Goal: Task Accomplishment & Management: Complete application form

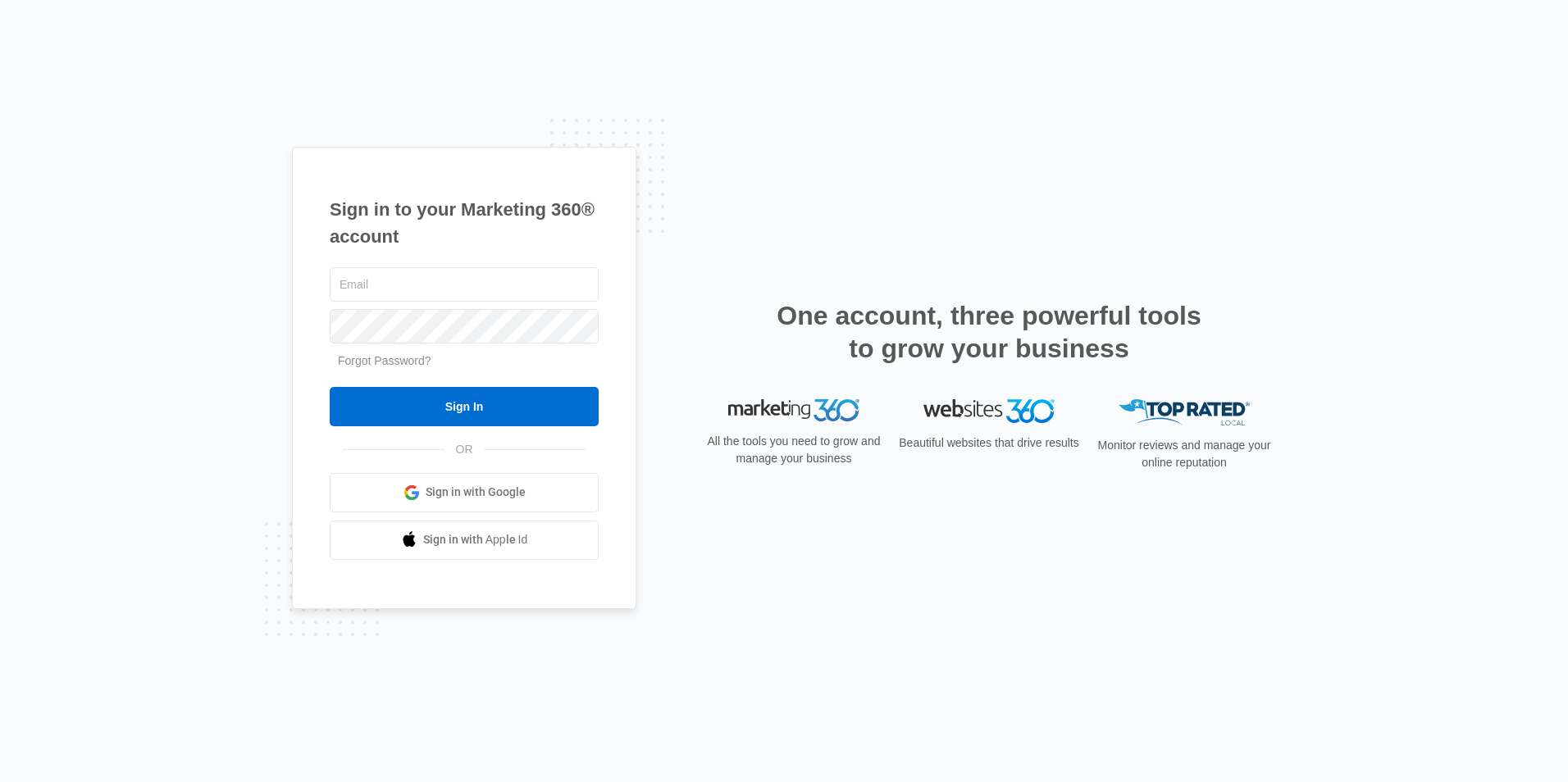
type input "[EMAIL_ADDRESS][DOMAIN_NAME]"
click at [324, 425] on div "Sign in to your Marketing 360® account ridgelease2@vintage-corp.com Forgot Pass…" at bounding box center [464, 377] width 344 height 462
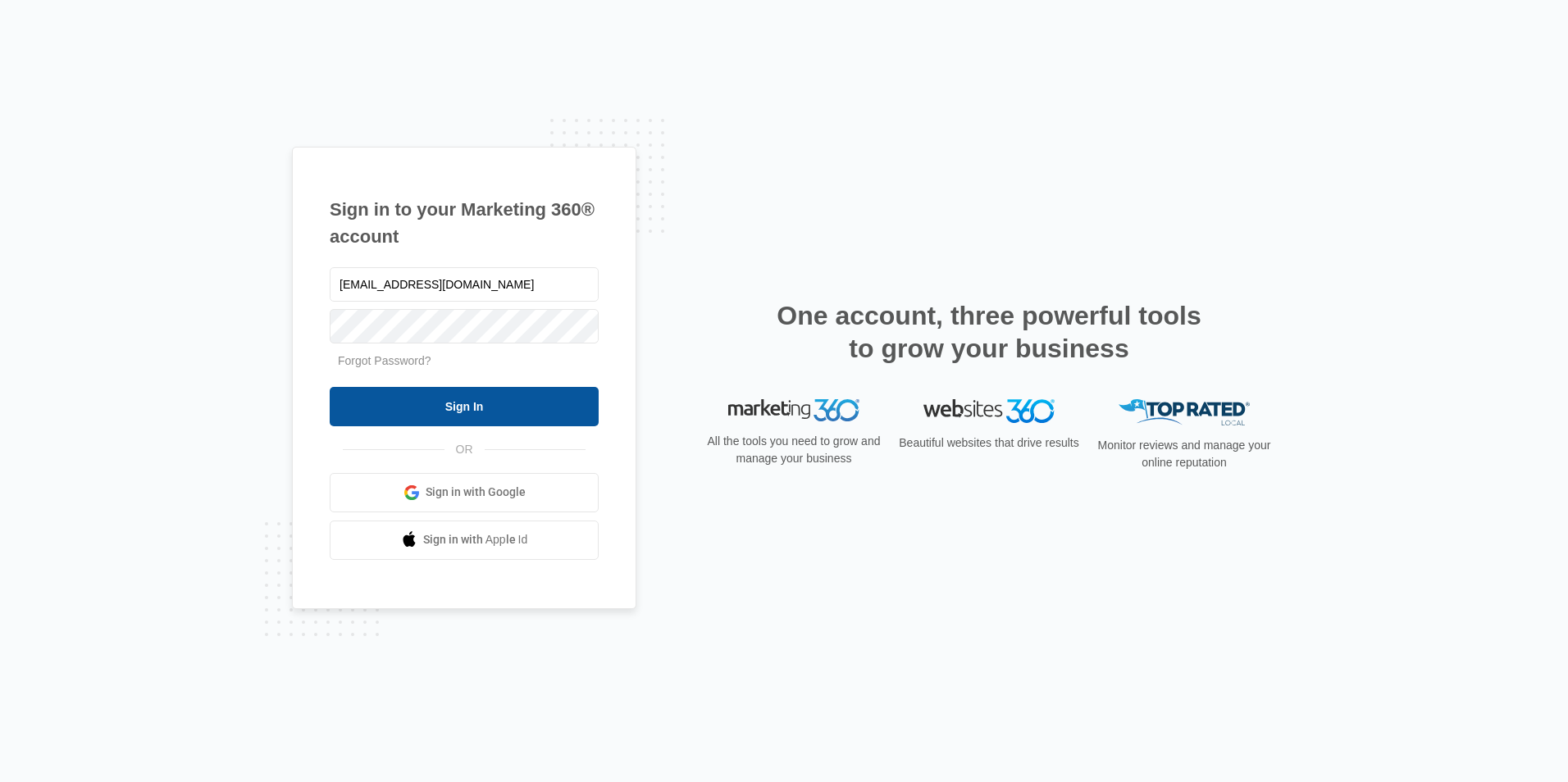
click at [338, 415] on input "Sign In" at bounding box center [464, 406] width 269 height 39
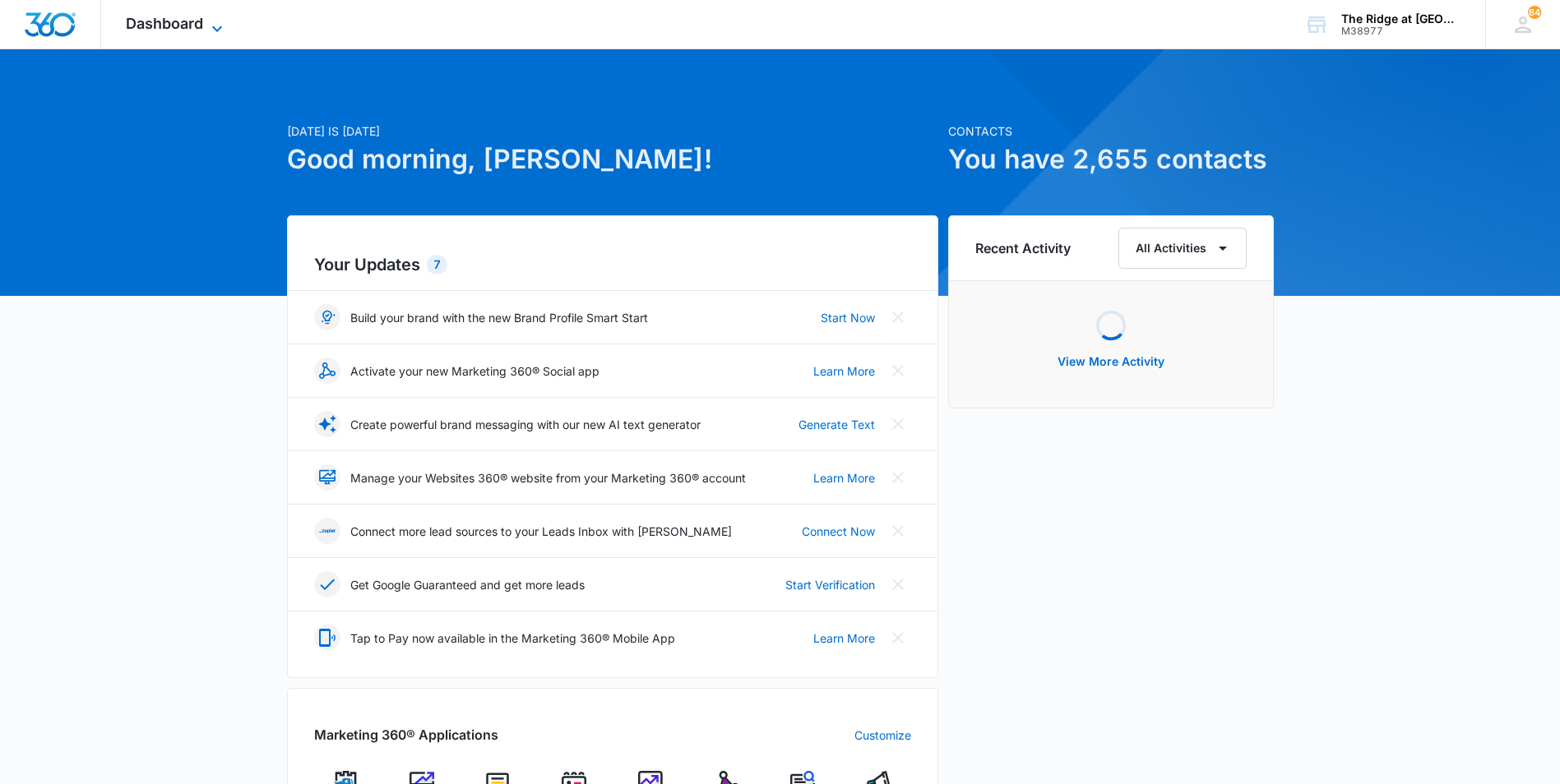
click at [186, 30] on span "Dashboard" at bounding box center [164, 23] width 77 height 17
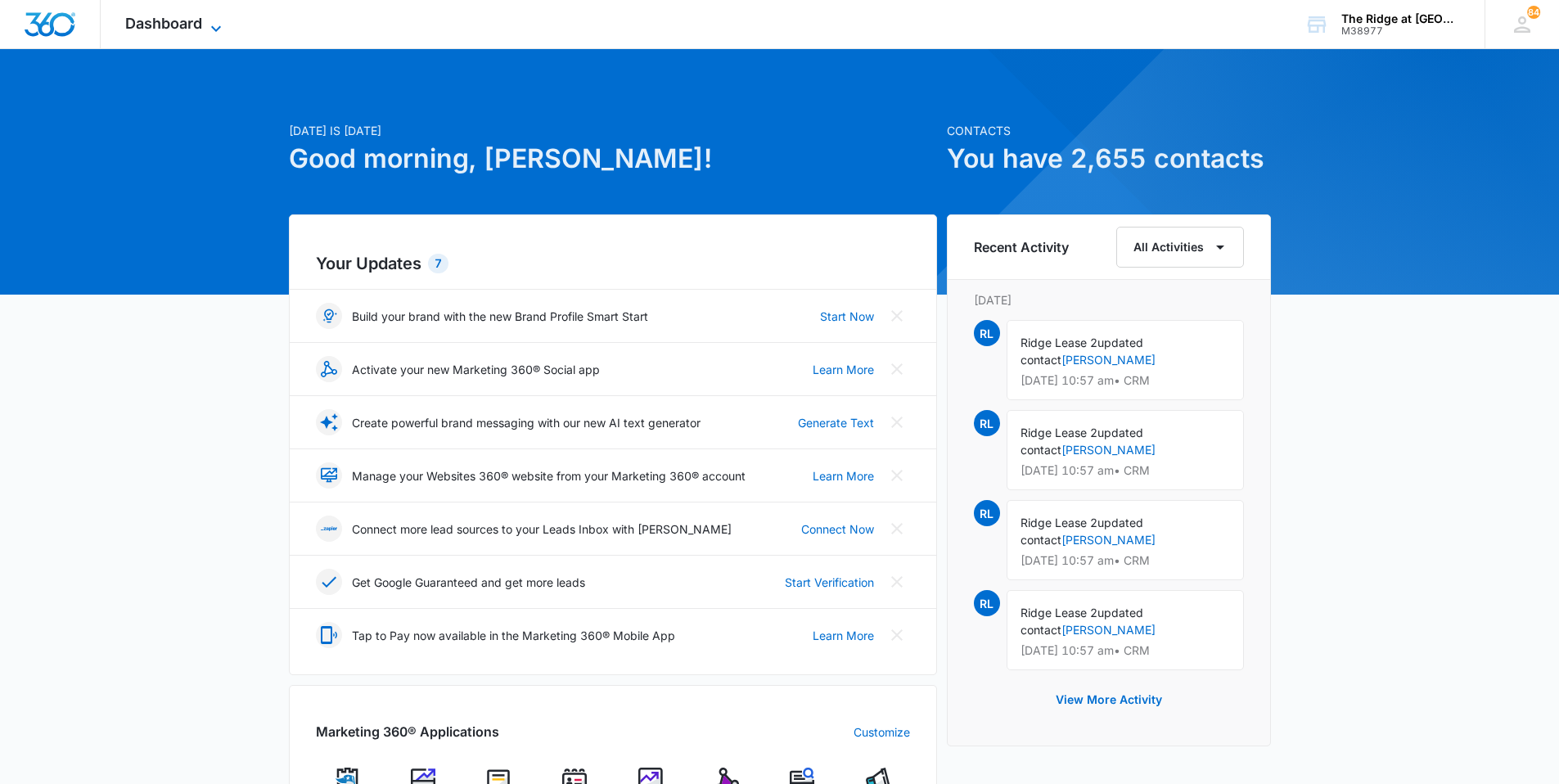
click at [140, 15] on span "Dashboard" at bounding box center [164, 23] width 77 height 17
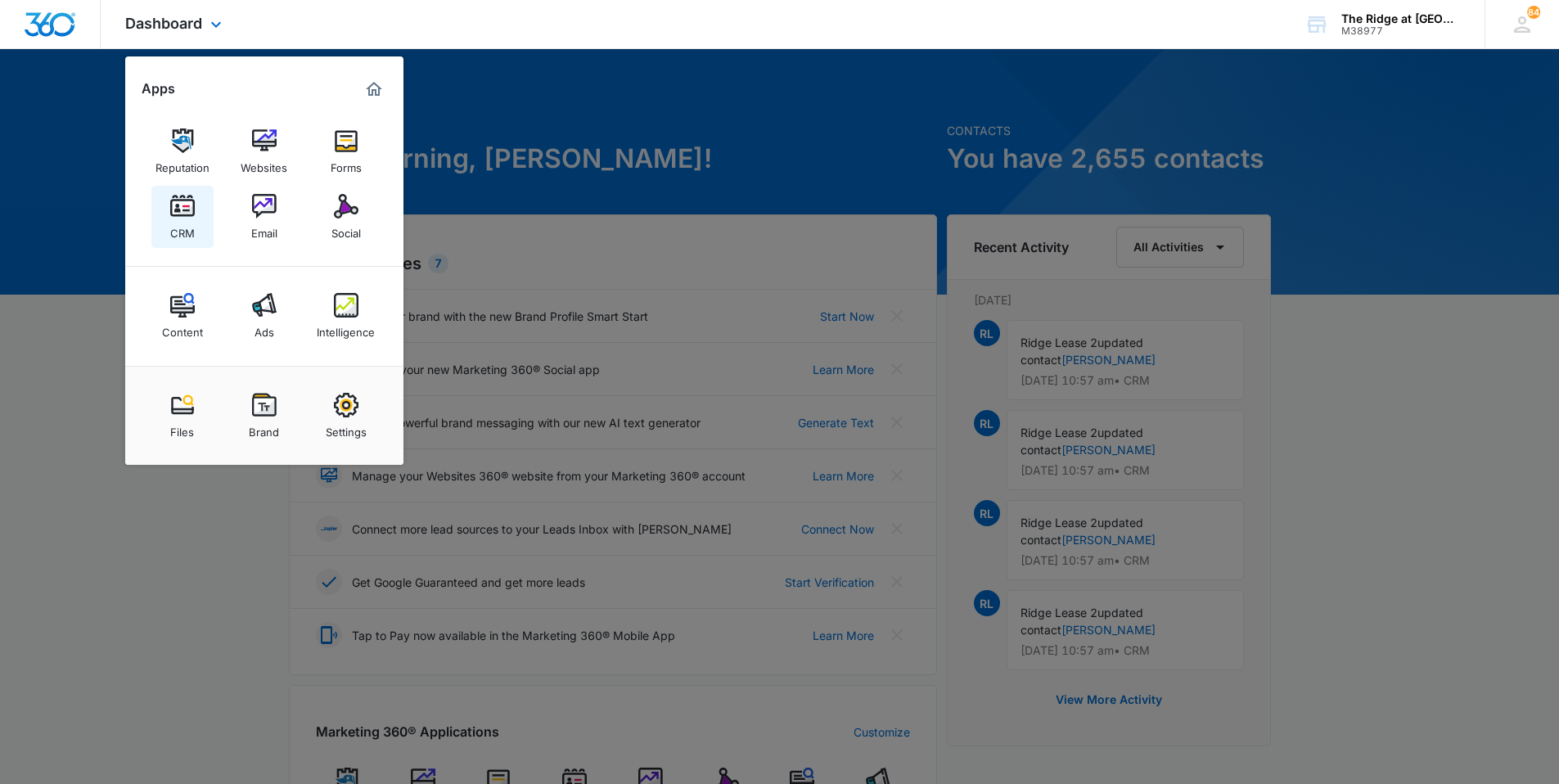
click at [177, 197] on img at bounding box center [183, 206] width 24 height 24
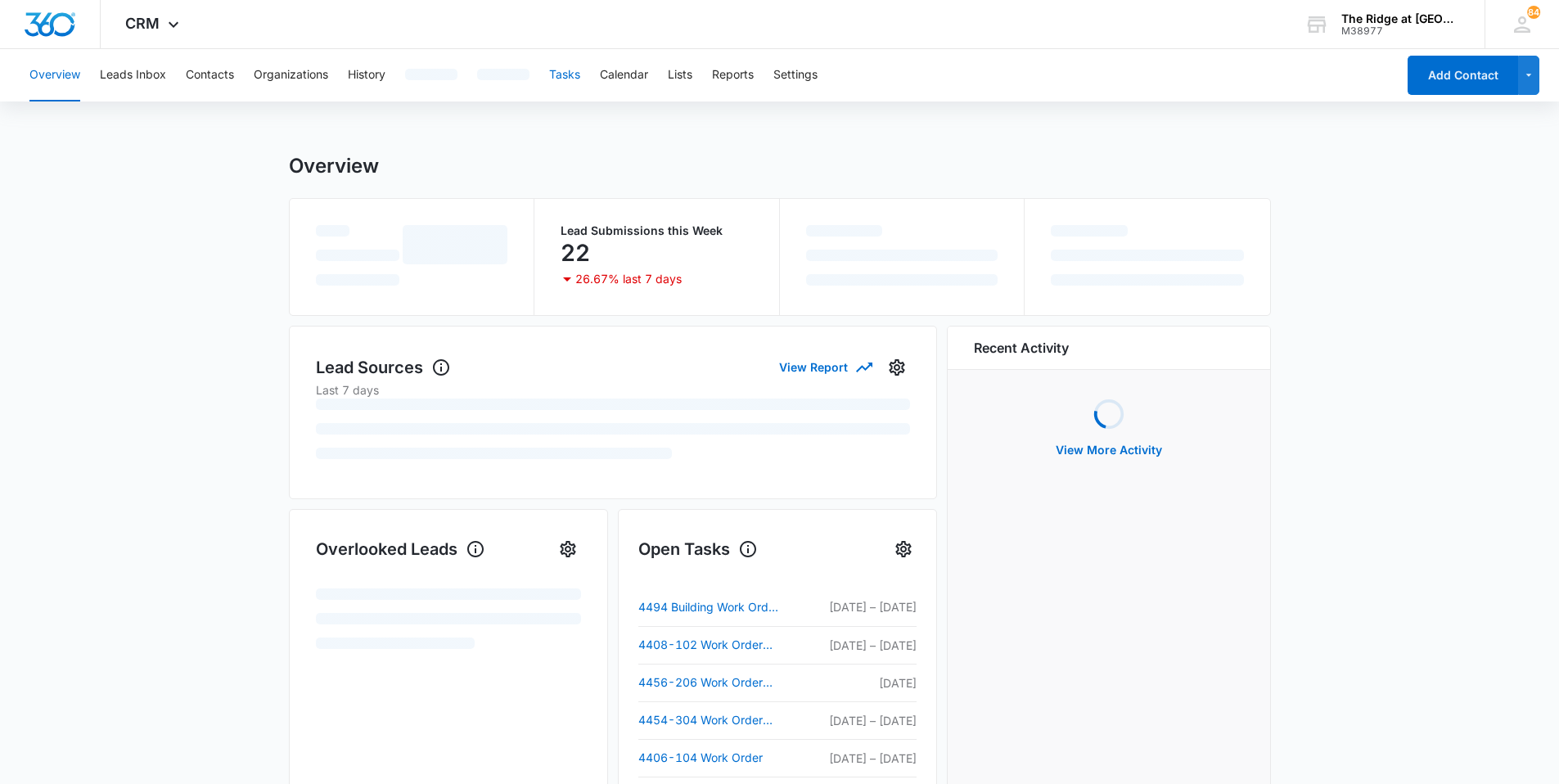
click at [569, 82] on button "Tasks" at bounding box center [565, 75] width 31 height 53
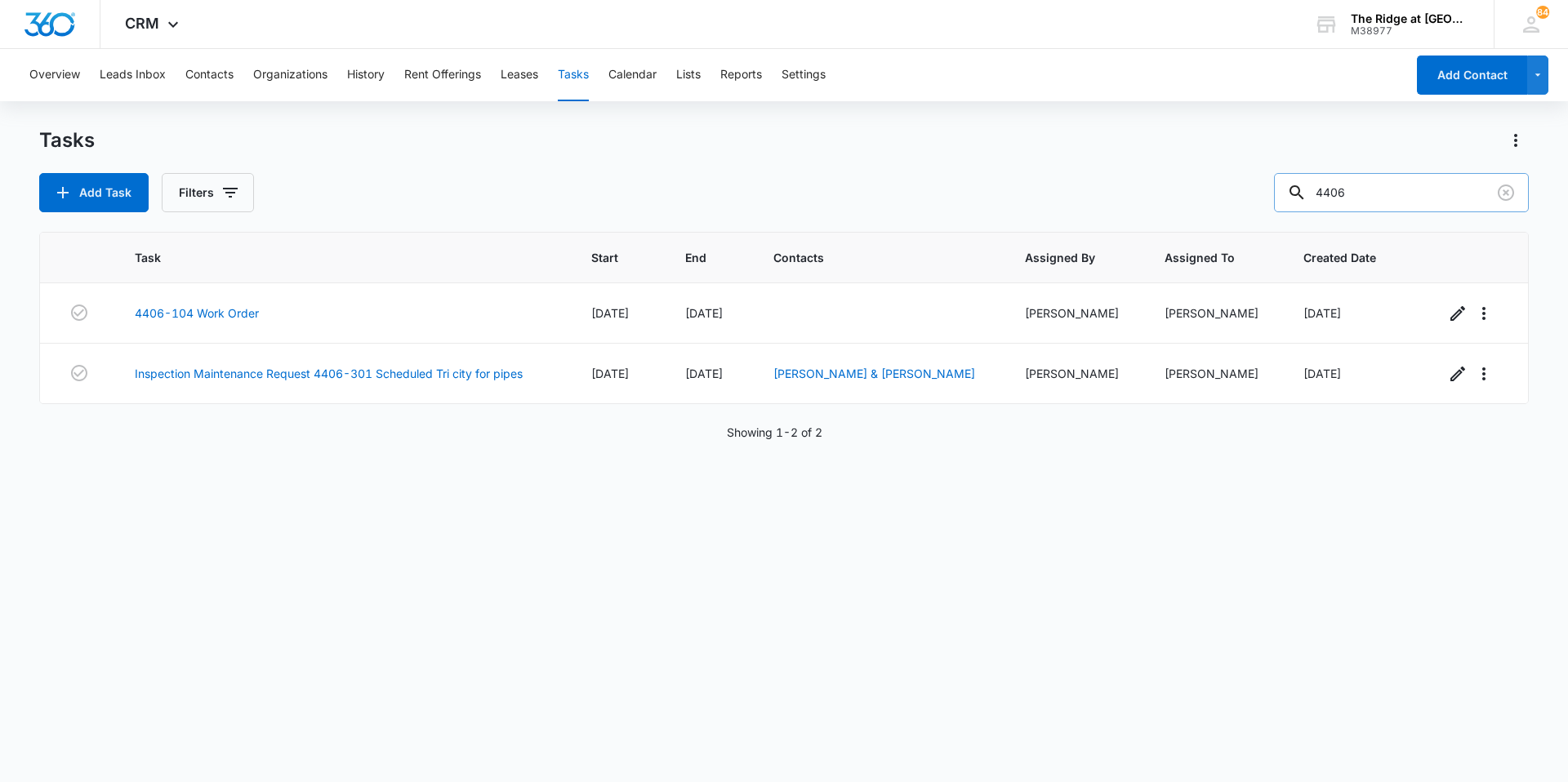
click at [1382, 193] on input "4406" at bounding box center [1400, 192] width 255 height 39
type input "4"
click at [1123, 167] on div "Tasks Add Task Filters" at bounding box center [783, 170] width 1489 height 85
click at [98, 211] on button "Add Task" at bounding box center [93, 192] width 110 height 39
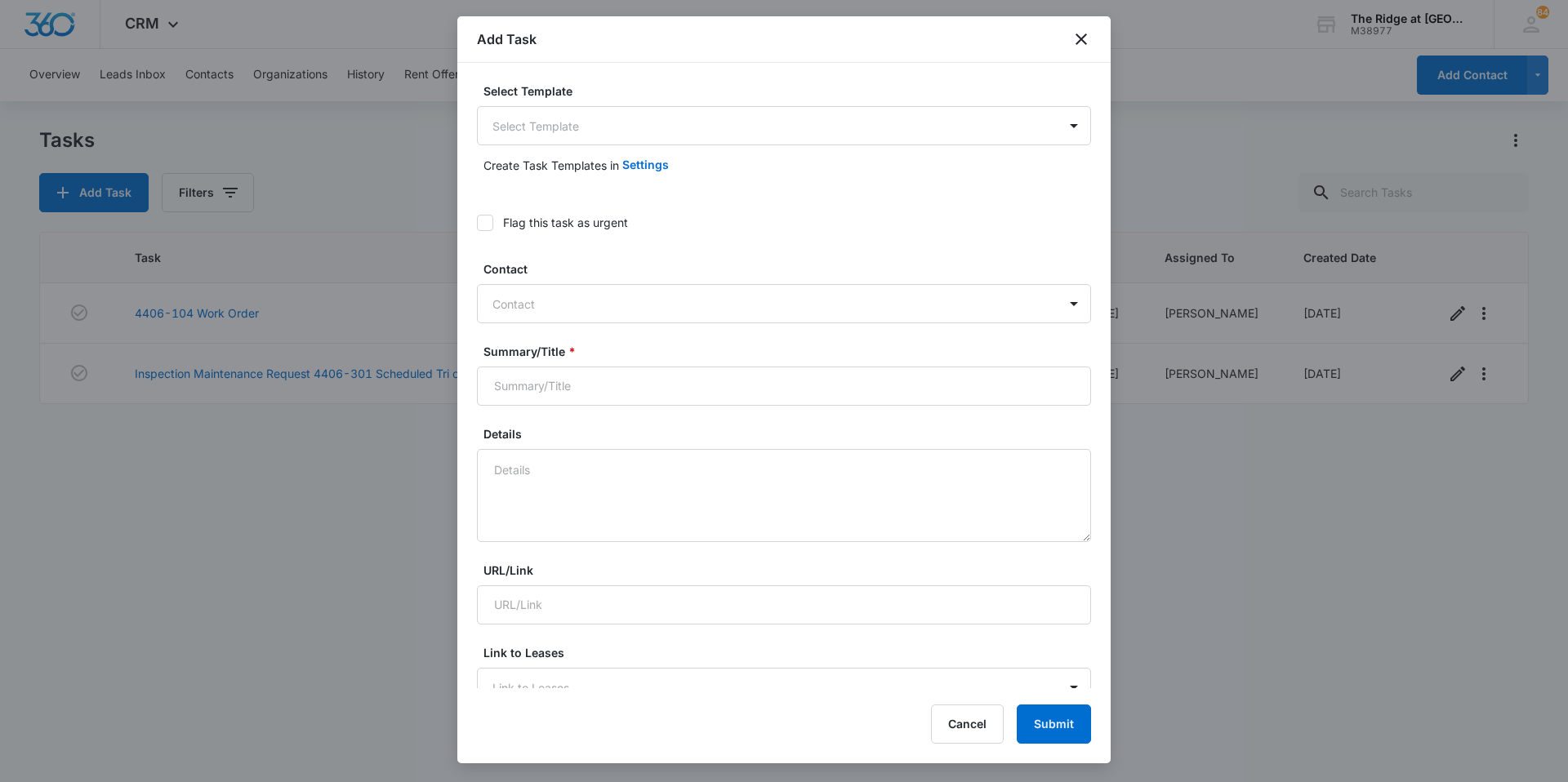
click at [542, 162] on p "Create Task Templates in" at bounding box center [551, 166] width 136 height 17
click at [540, 136] on body "CRM Apps Reputation Websites Forms CRM Email Social Content Ads Intelligence Fi…" at bounding box center [784, 391] width 1568 height 782
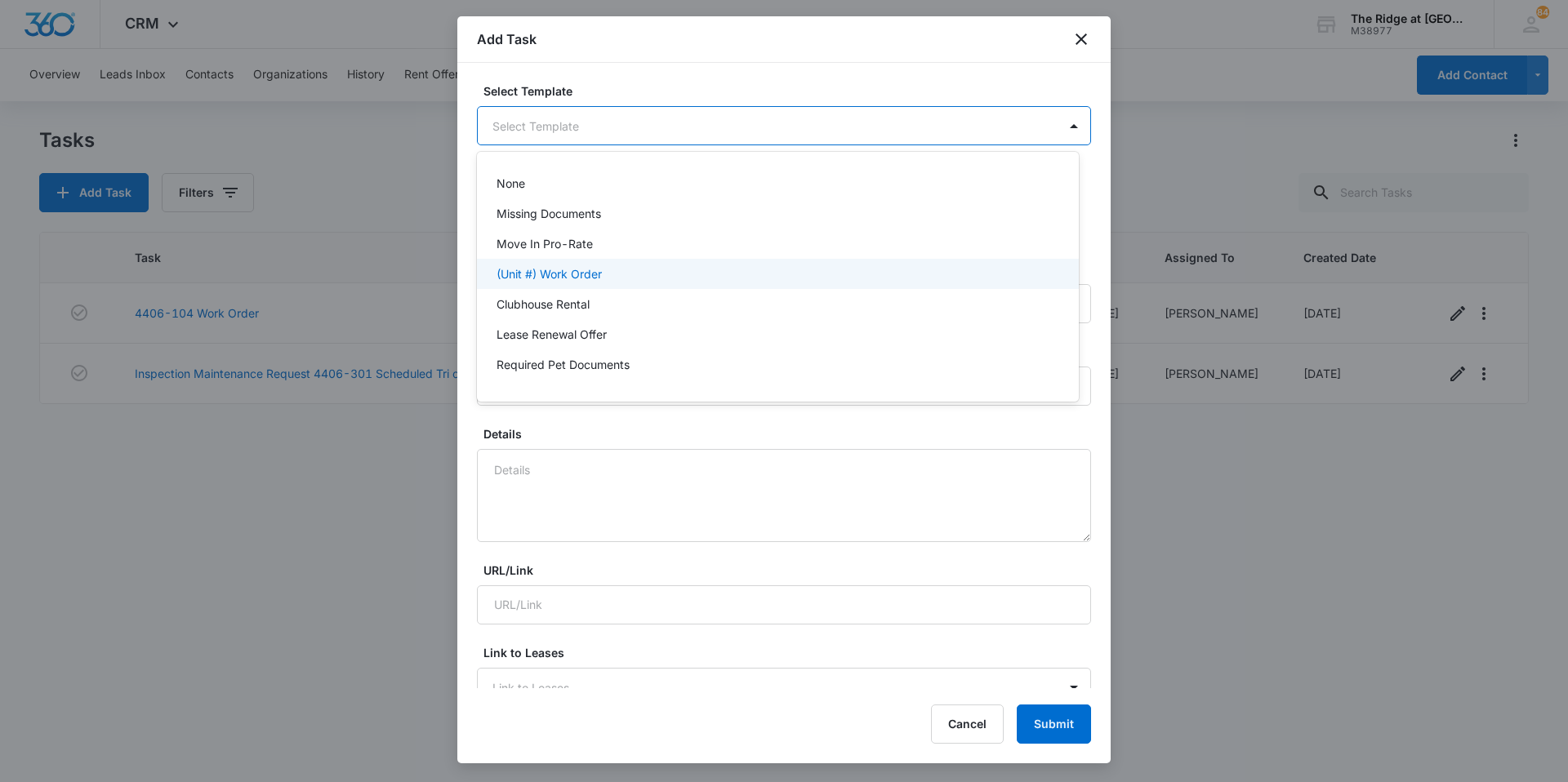
click at [509, 266] on p "(Unit #) Work Order" at bounding box center [549, 274] width 105 height 17
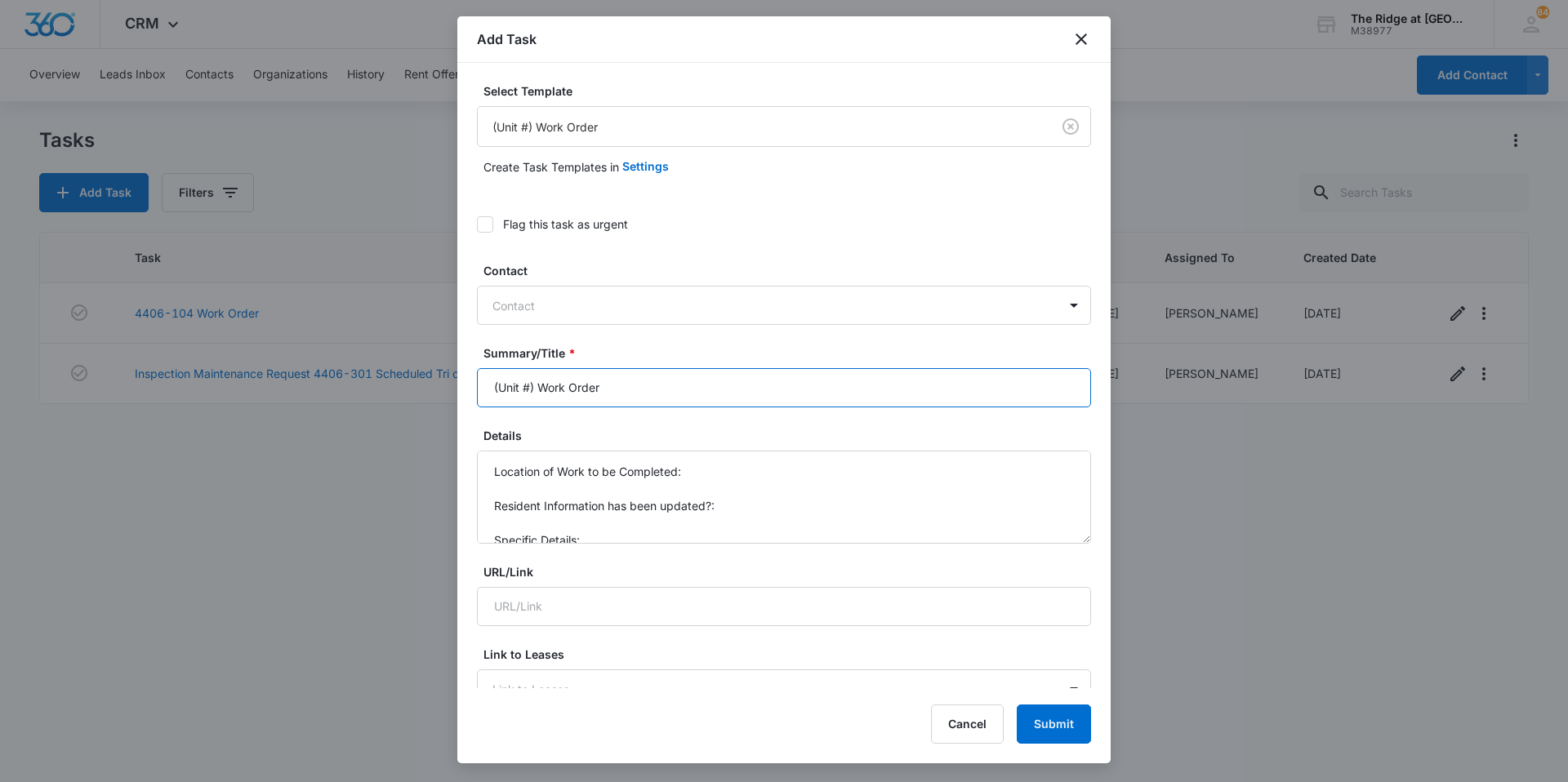
drag, startPoint x: 534, startPoint y: 391, endPoint x: 445, endPoint y: 383, distance: 89.4
click at [448, 398] on body "CRM Apps Reputation Websites Forms CRM Email Social Content Ads Intelligence Fi…" at bounding box center [784, 391] width 1568 height 782
click at [488, 383] on input "208 Work Order" at bounding box center [783, 387] width 614 height 39
type input "4368- 208 Work Order"
click at [531, 475] on textarea "Location of Work to be Completed: Resident Information has been updated?: Speci…" at bounding box center [783, 497] width 614 height 93
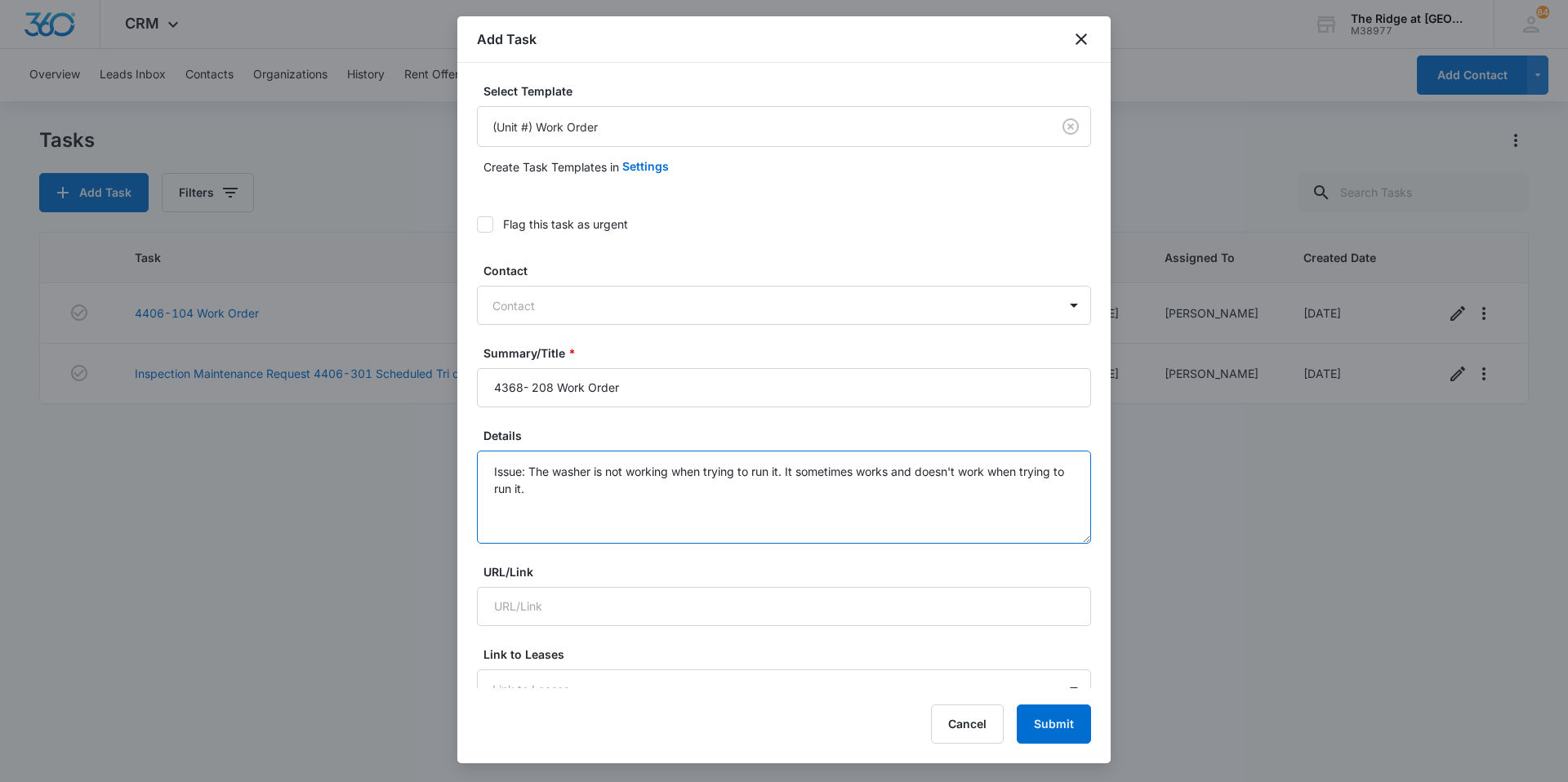
click at [734, 473] on textarea "Issue: The washer is not working when trying to run it. It sometimes works and …" at bounding box center [783, 497] width 614 height 93
click at [710, 496] on textarea "Issue: The washer is not working when trying to run it. It sometimes works and …" at bounding box center [783, 497] width 614 height 93
type textarea "Issue: The washer is not working when trying to run it. It sometimes works and …"
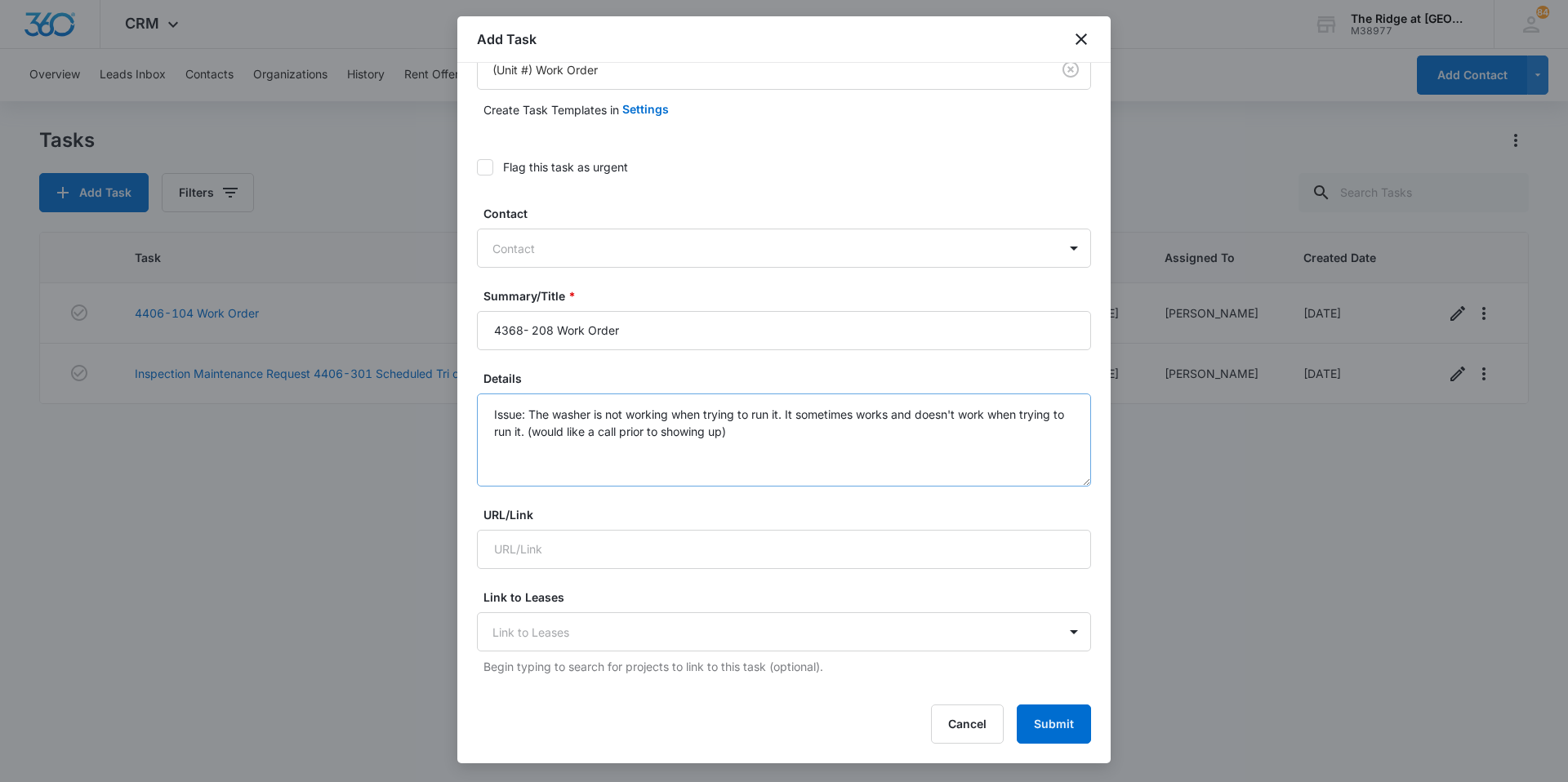
scroll to position [82, 0]
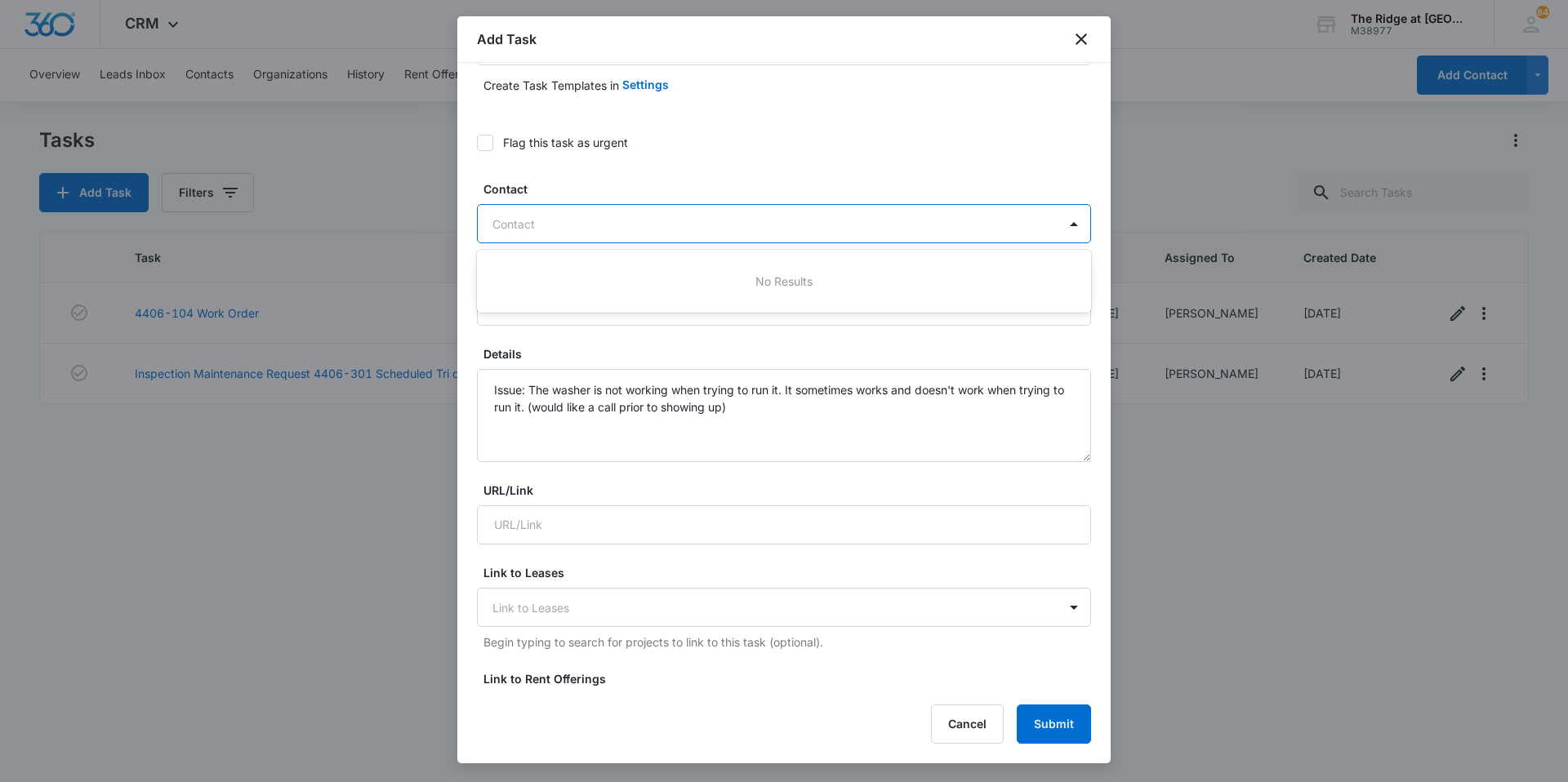
click at [606, 224] on div at bounding box center [774, 224] width 563 height 21
type input "laqu"
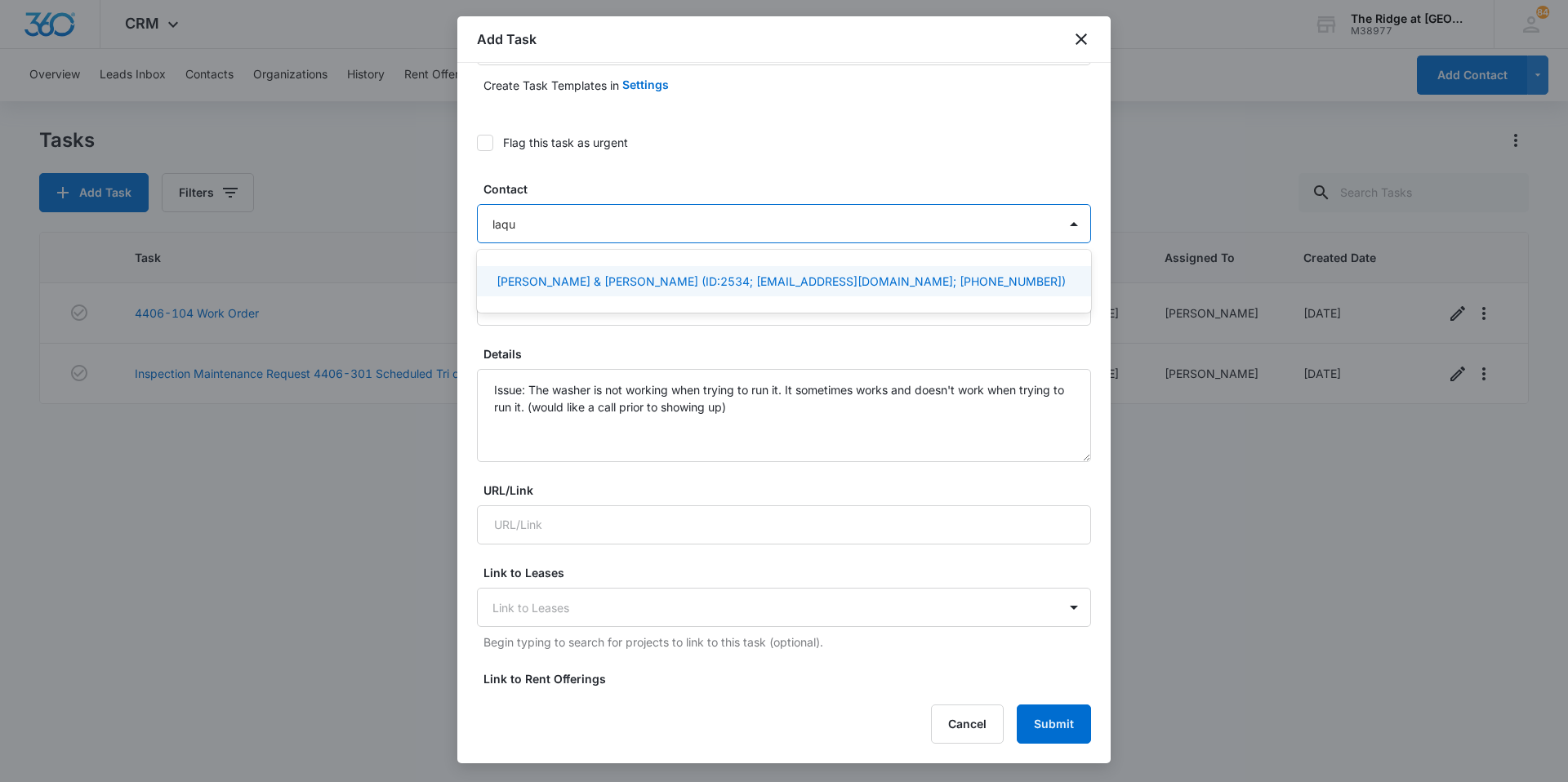
click at [551, 282] on p "[PERSON_NAME] & [PERSON_NAME] (ID:2534; [EMAIL_ADDRESS][DOMAIN_NAME]; [PHONE_NU…" at bounding box center [781, 281] width 569 height 17
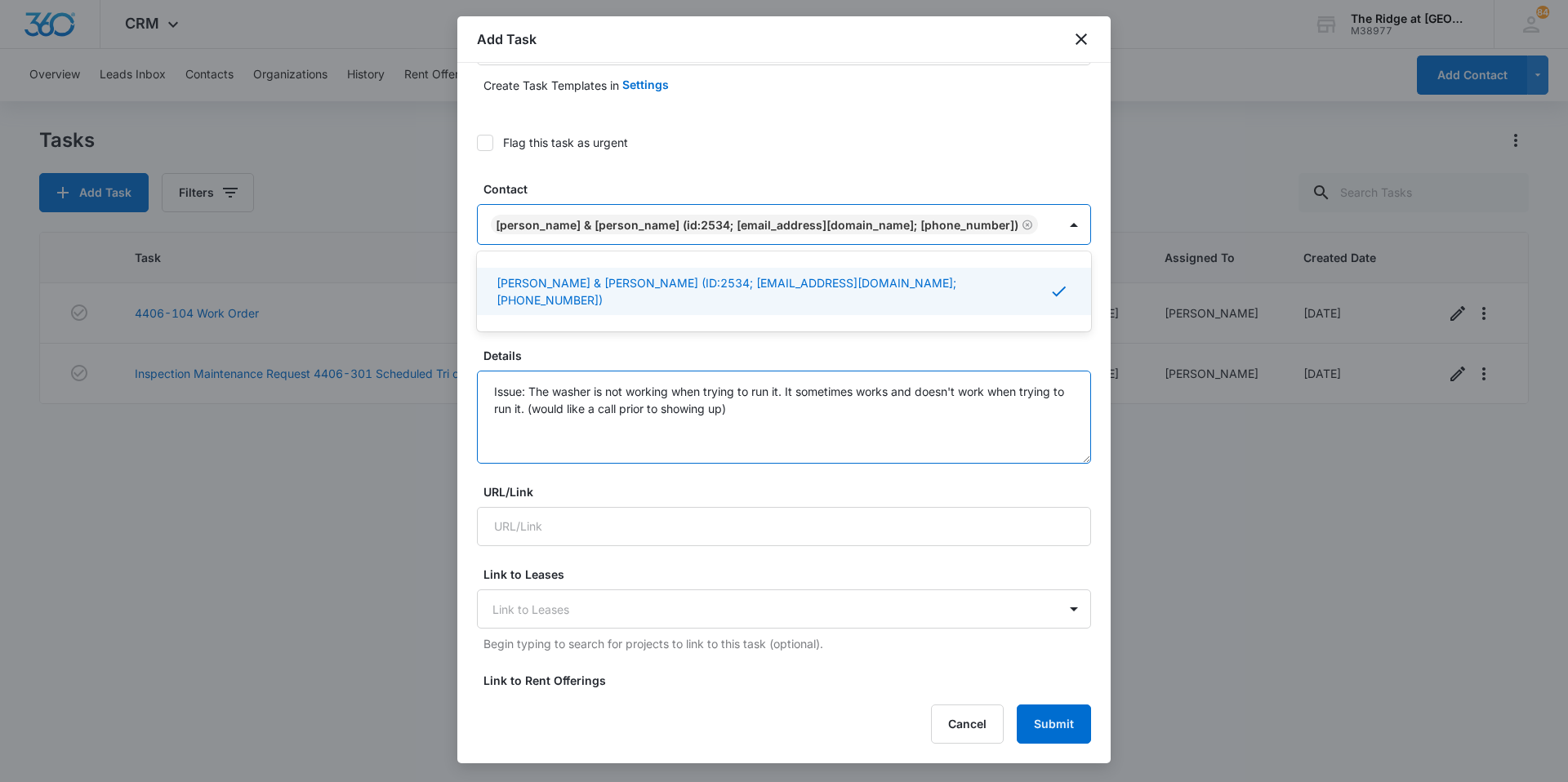
click at [790, 412] on textarea "Issue: The washer is not working when trying to run it. It sometimes works and …" at bounding box center [783, 417] width 614 height 93
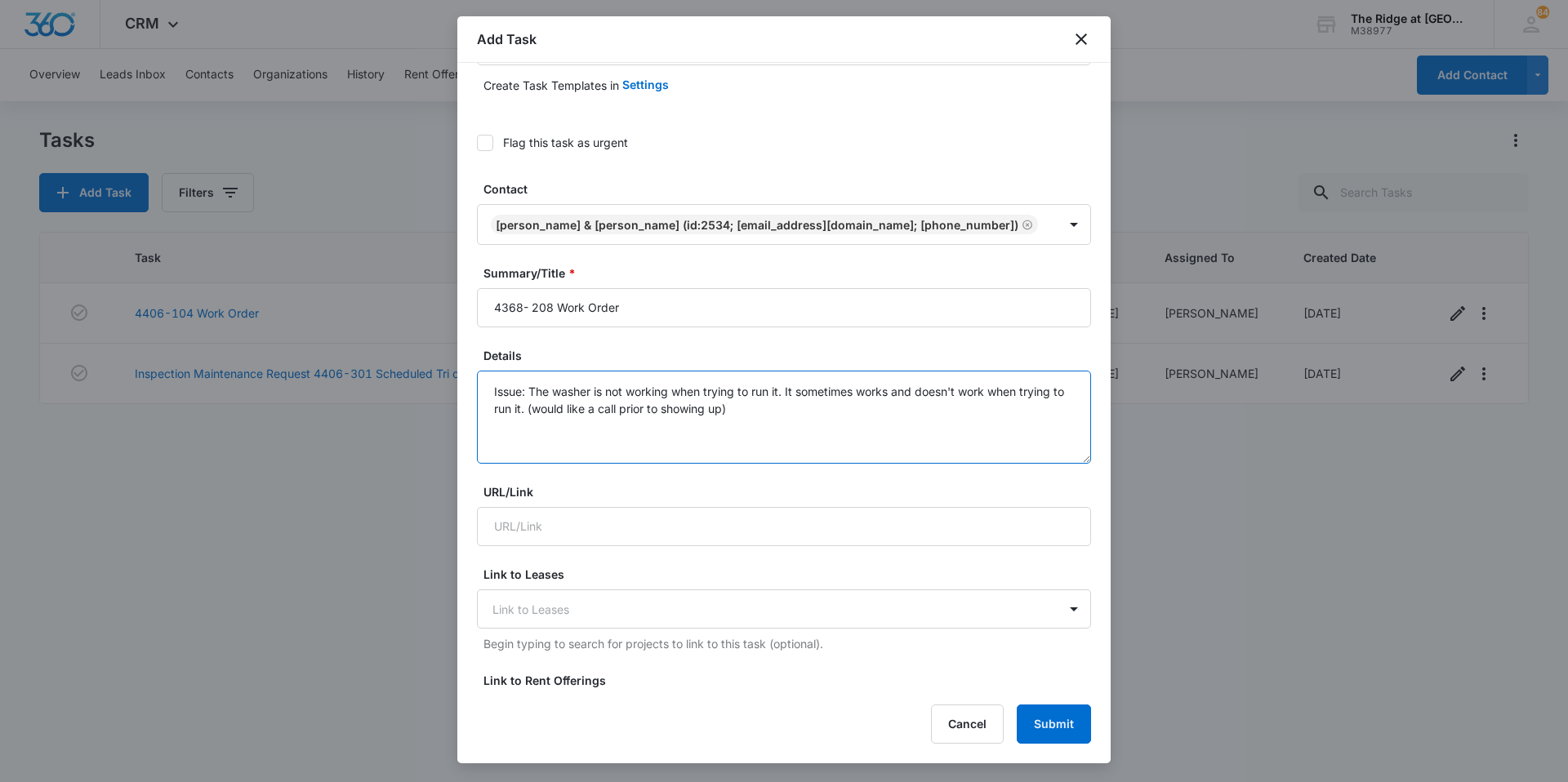
click at [492, 393] on textarea "Issue: The washer is not working when trying to run it. It sometimes works and …" at bounding box center [783, 417] width 614 height 93
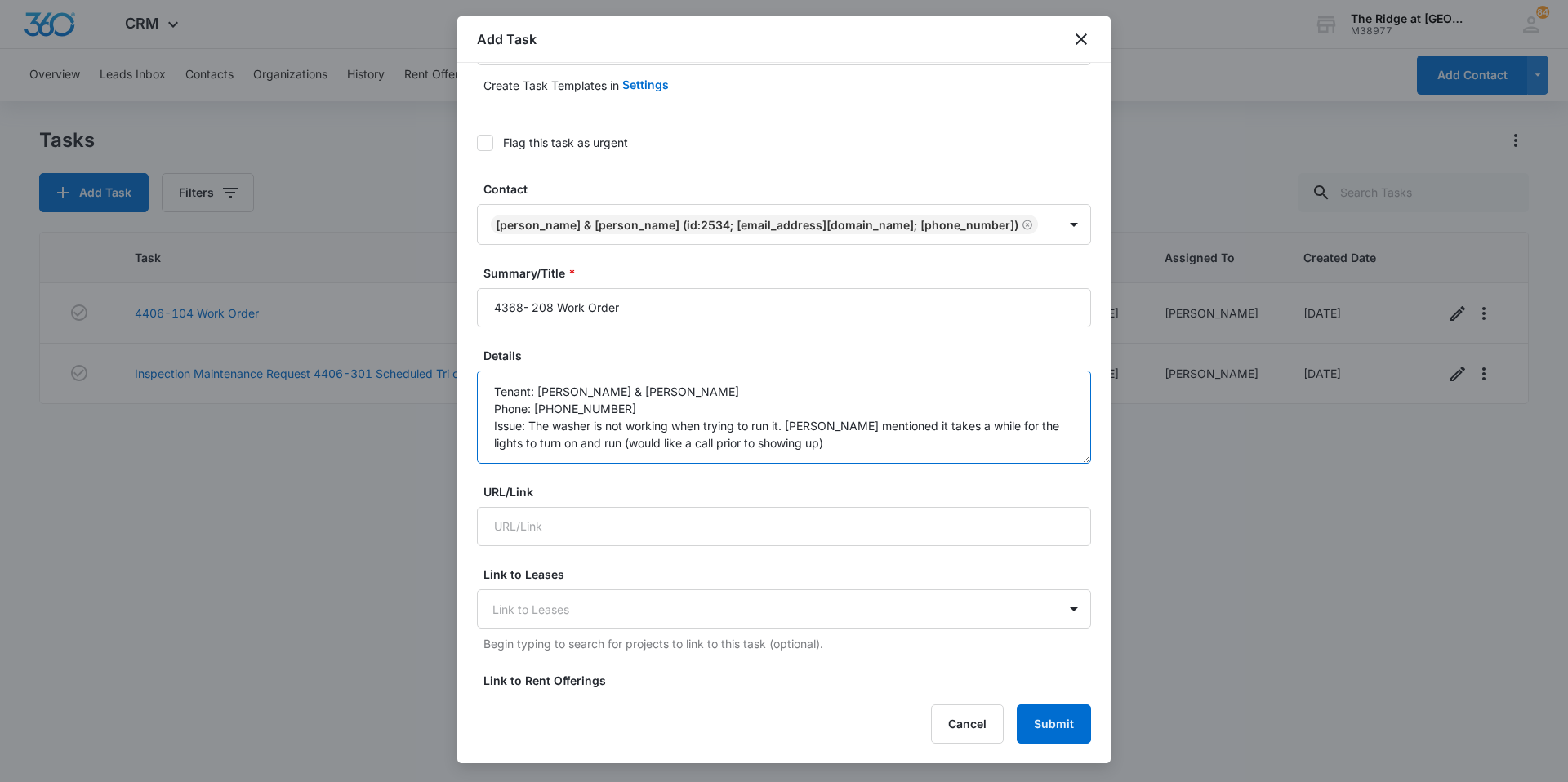
click at [971, 445] on textarea "Tenant: [PERSON_NAME] & [PERSON_NAME] Phone: [PHONE_NUMBER] Issue: The washer i…" at bounding box center [783, 417] width 614 height 93
click at [912, 432] on textarea "Tenant: [PERSON_NAME] & [PERSON_NAME] Phone: [PHONE_NUMBER] Issue: The washer i…" at bounding box center [783, 417] width 614 height 93
click at [837, 436] on textarea "Tenant: [PERSON_NAME] & [PERSON_NAME] Phone: [PHONE_NUMBER] Issue: The washer i…" at bounding box center [783, 417] width 614 height 93
click at [787, 424] on textarea "Tenant: [PERSON_NAME] & [PERSON_NAME] Phone: [PHONE_NUMBER] Issue: The washer i…" at bounding box center [783, 417] width 614 height 93
drag, startPoint x: 577, startPoint y: 445, endPoint x: 591, endPoint y: 449, distance: 14.6
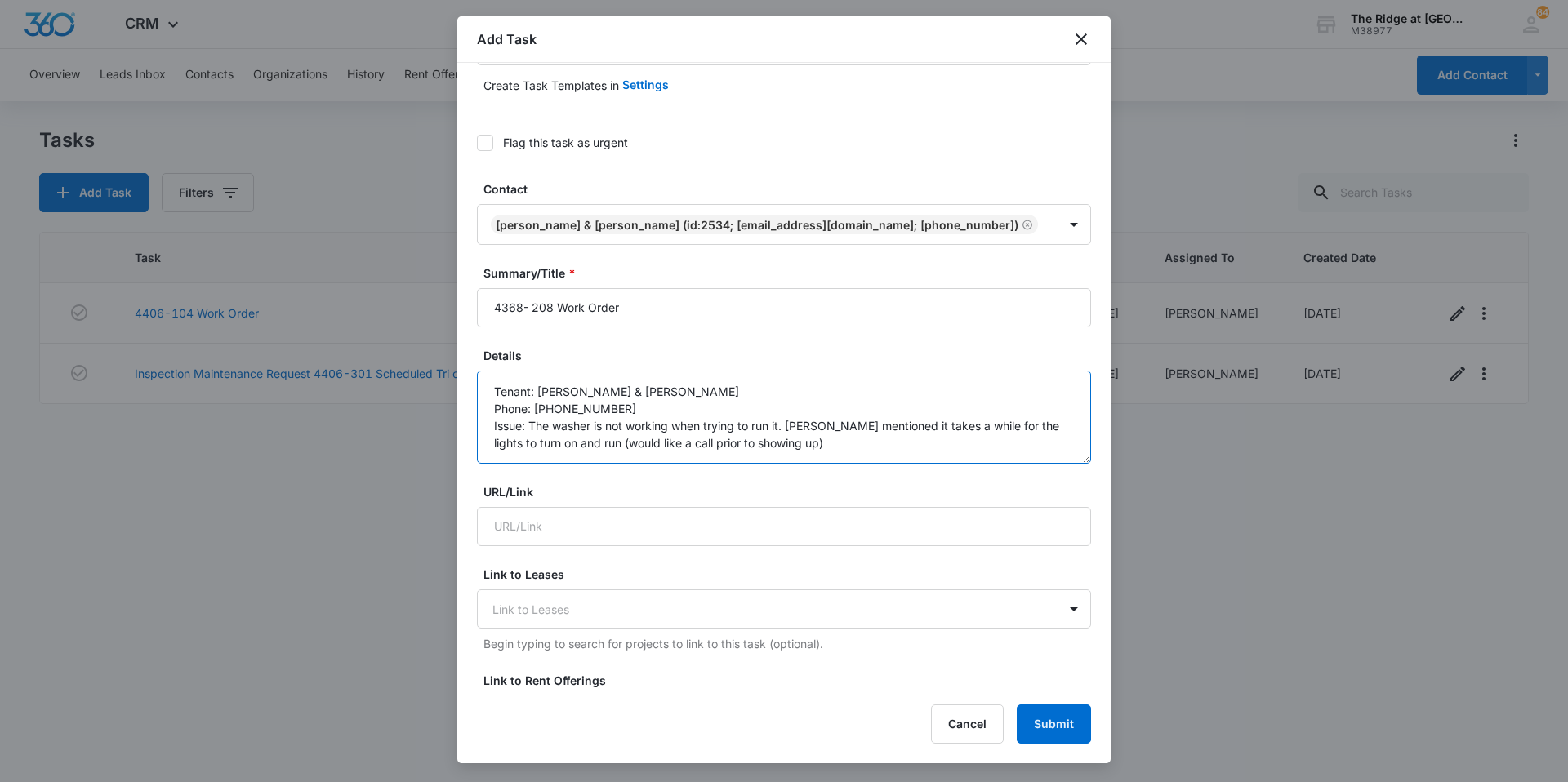
click at [578, 445] on textarea "Tenant: [PERSON_NAME] & [PERSON_NAME] Phone: [PHONE_NUMBER] Issue: The washer i…" at bounding box center [783, 417] width 614 height 93
click at [787, 445] on textarea "Tenant: [PERSON_NAME] & [PERSON_NAME] Phone: [PHONE_NUMBER] Issue: The washer i…" at bounding box center [783, 417] width 614 height 93
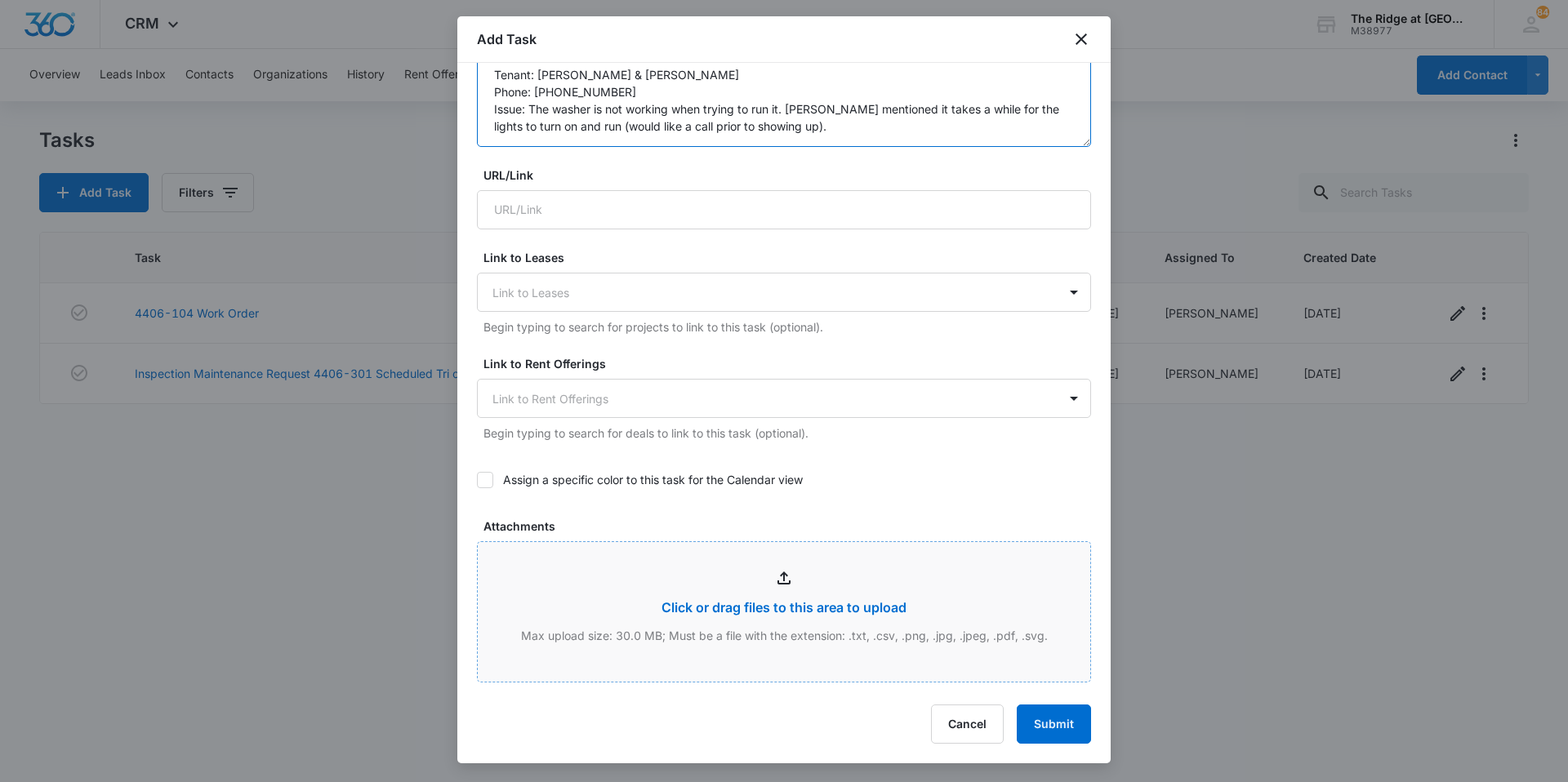
scroll to position [571, 0]
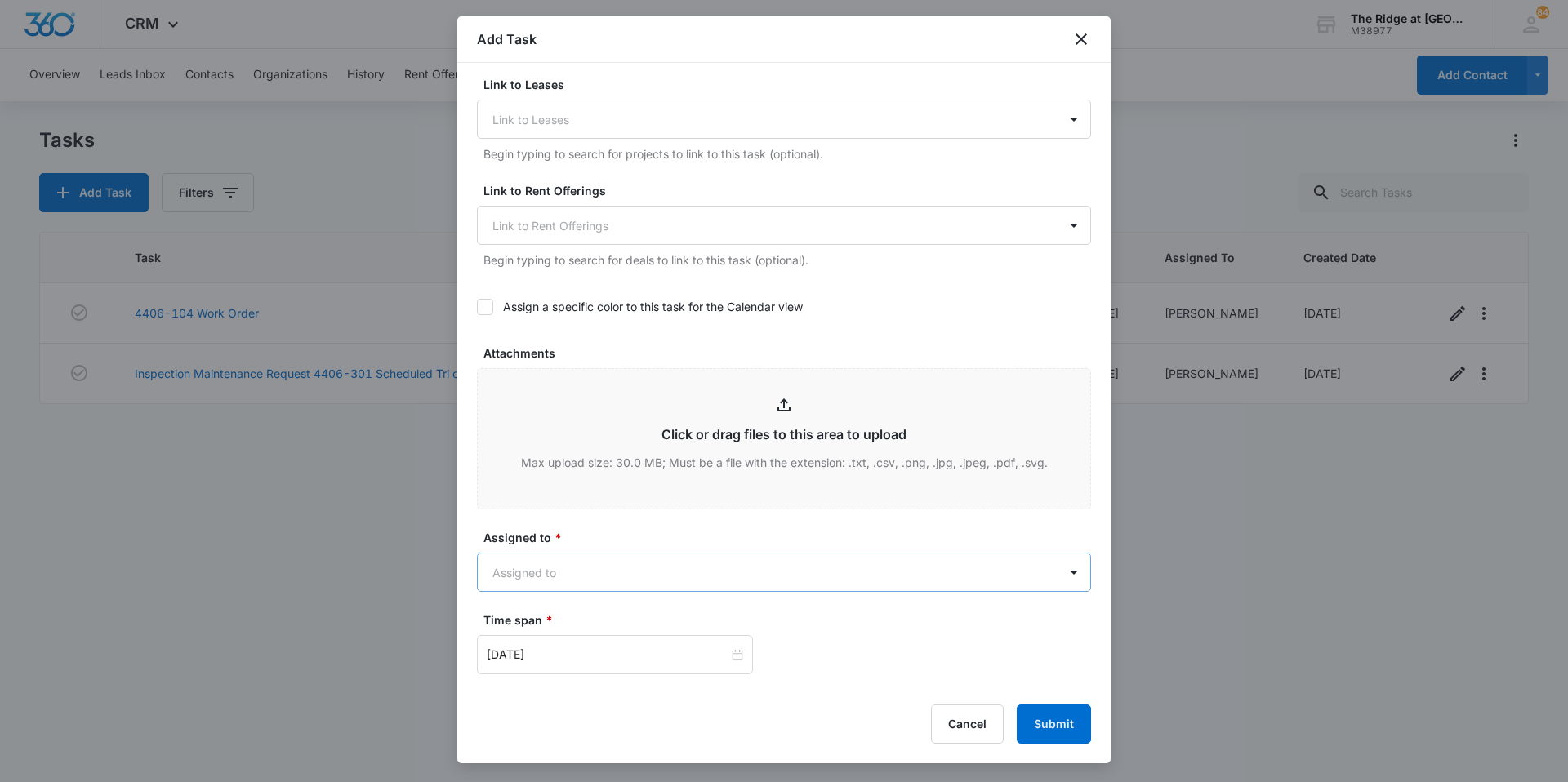
type textarea "Tenant: [PERSON_NAME] & [PERSON_NAME] Phone: [PHONE_NUMBER] Issue: The washer i…"
click at [671, 589] on body "CRM Apps Reputation Websites Forms CRM Email Social Content Ads Intelligence Fi…" at bounding box center [784, 391] width 1568 height 782
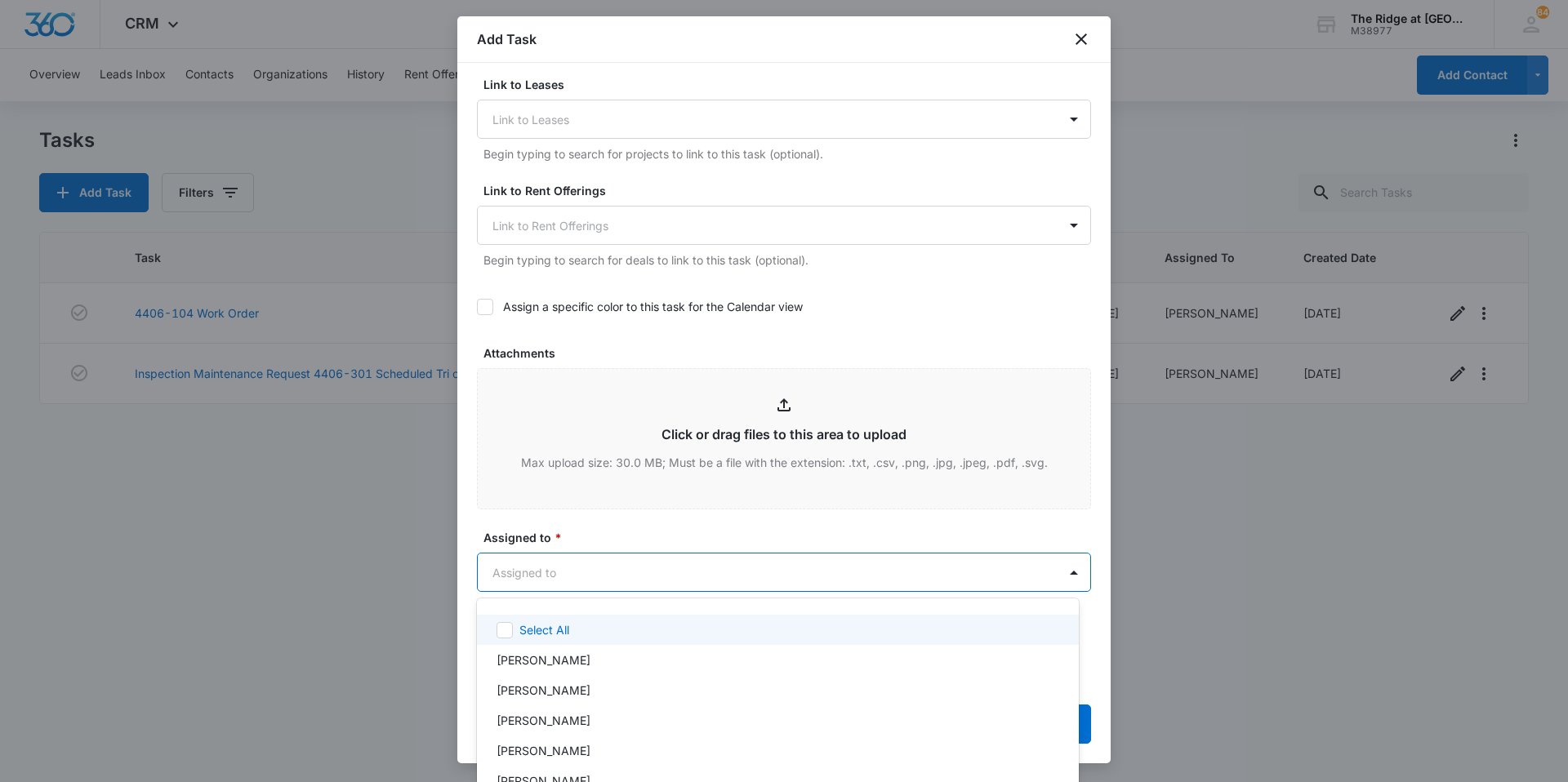
type input "r"
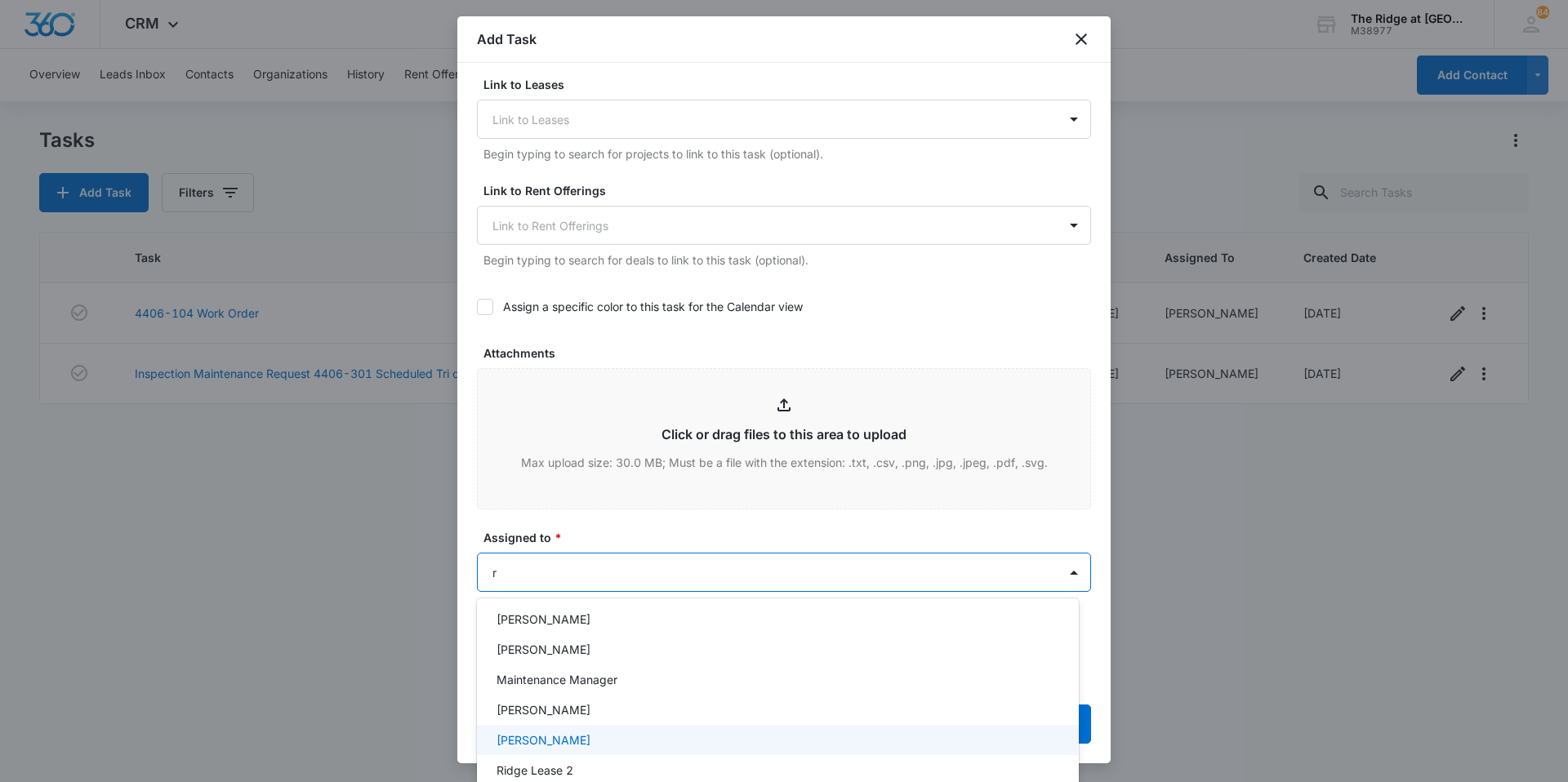
click at [589, 740] on div "[PERSON_NAME]" at bounding box center [776, 740] width 560 height 17
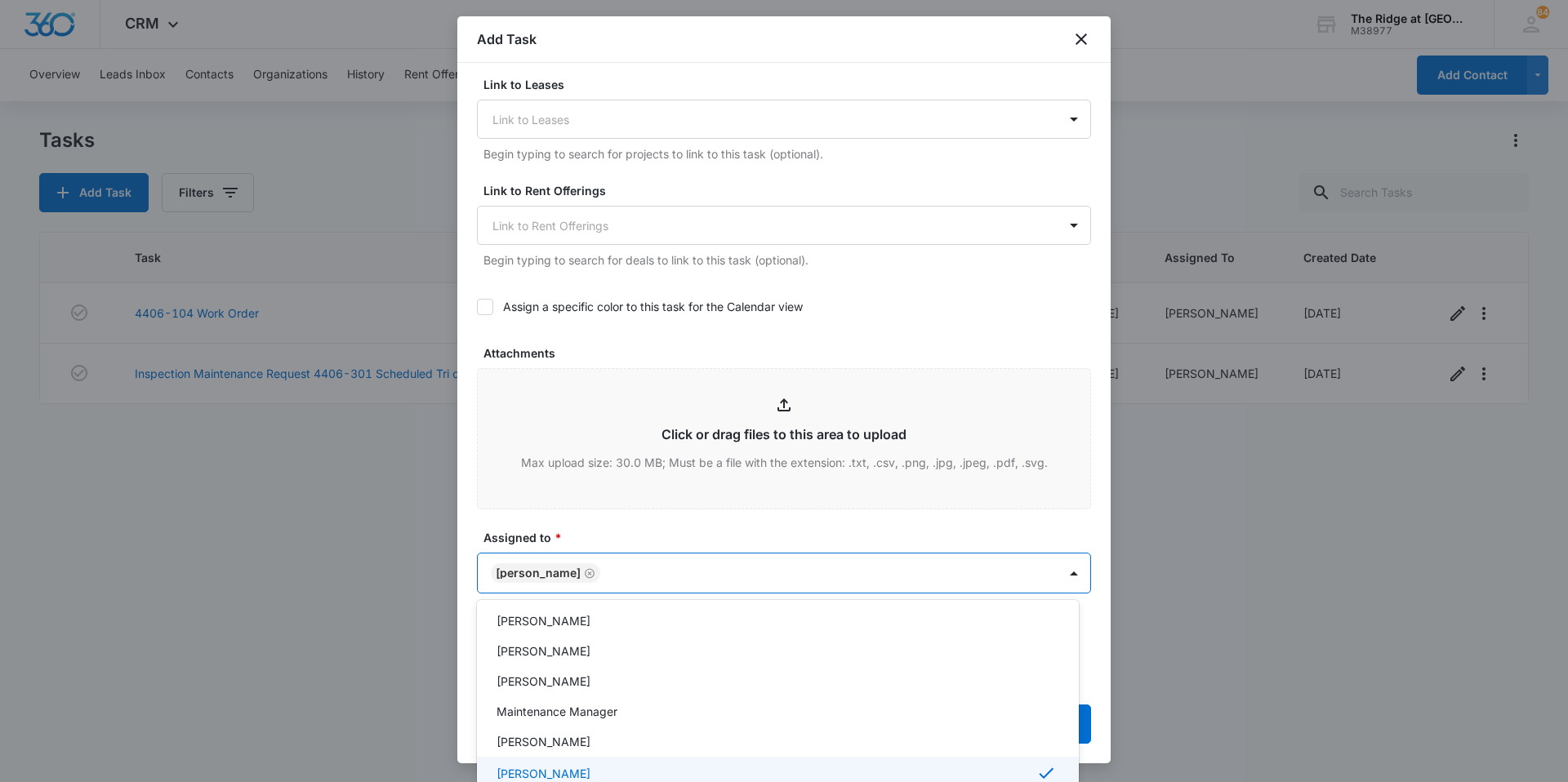
scroll to position [222, 0]
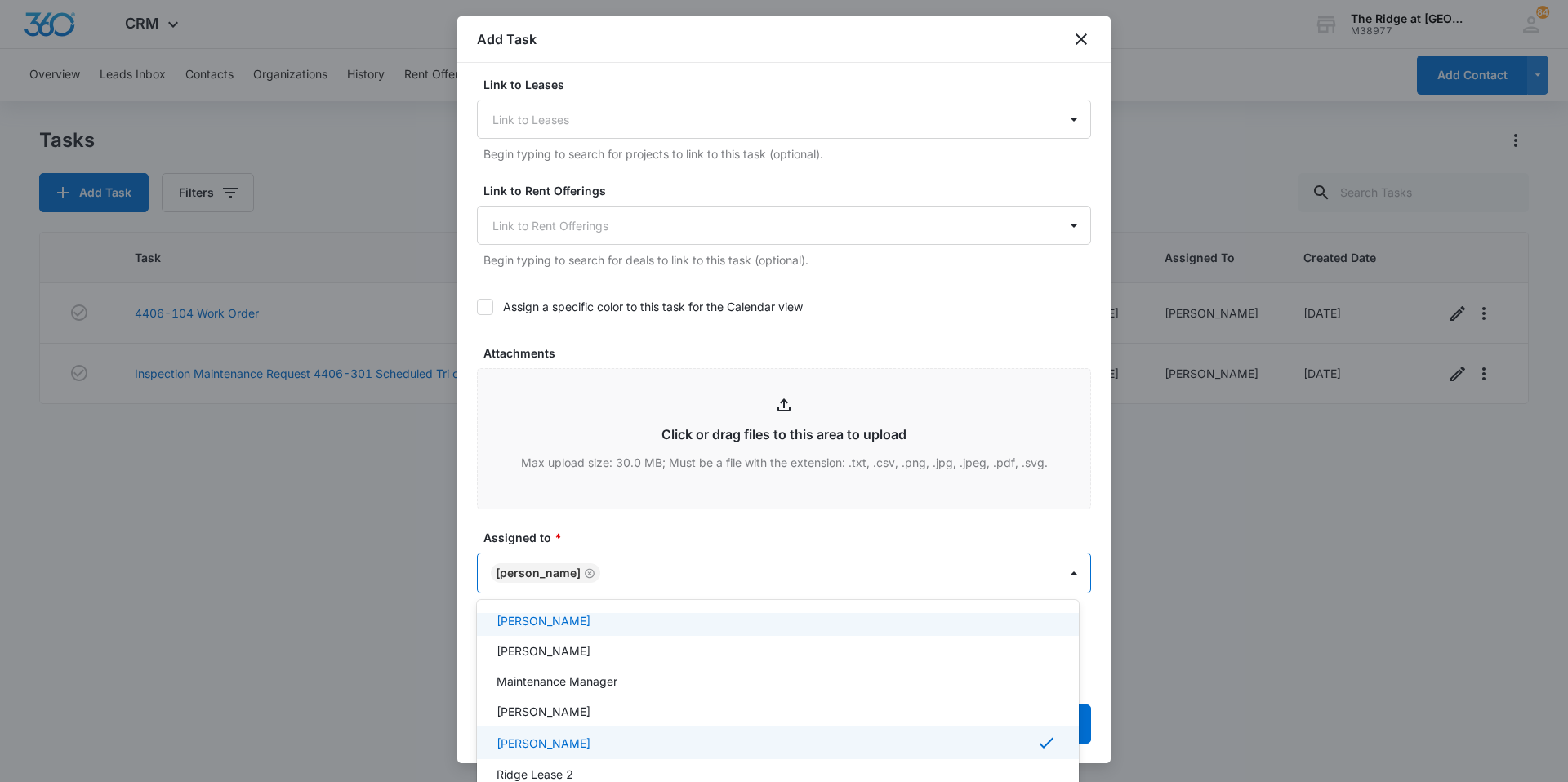
click at [650, 578] on div at bounding box center [784, 391] width 1568 height 782
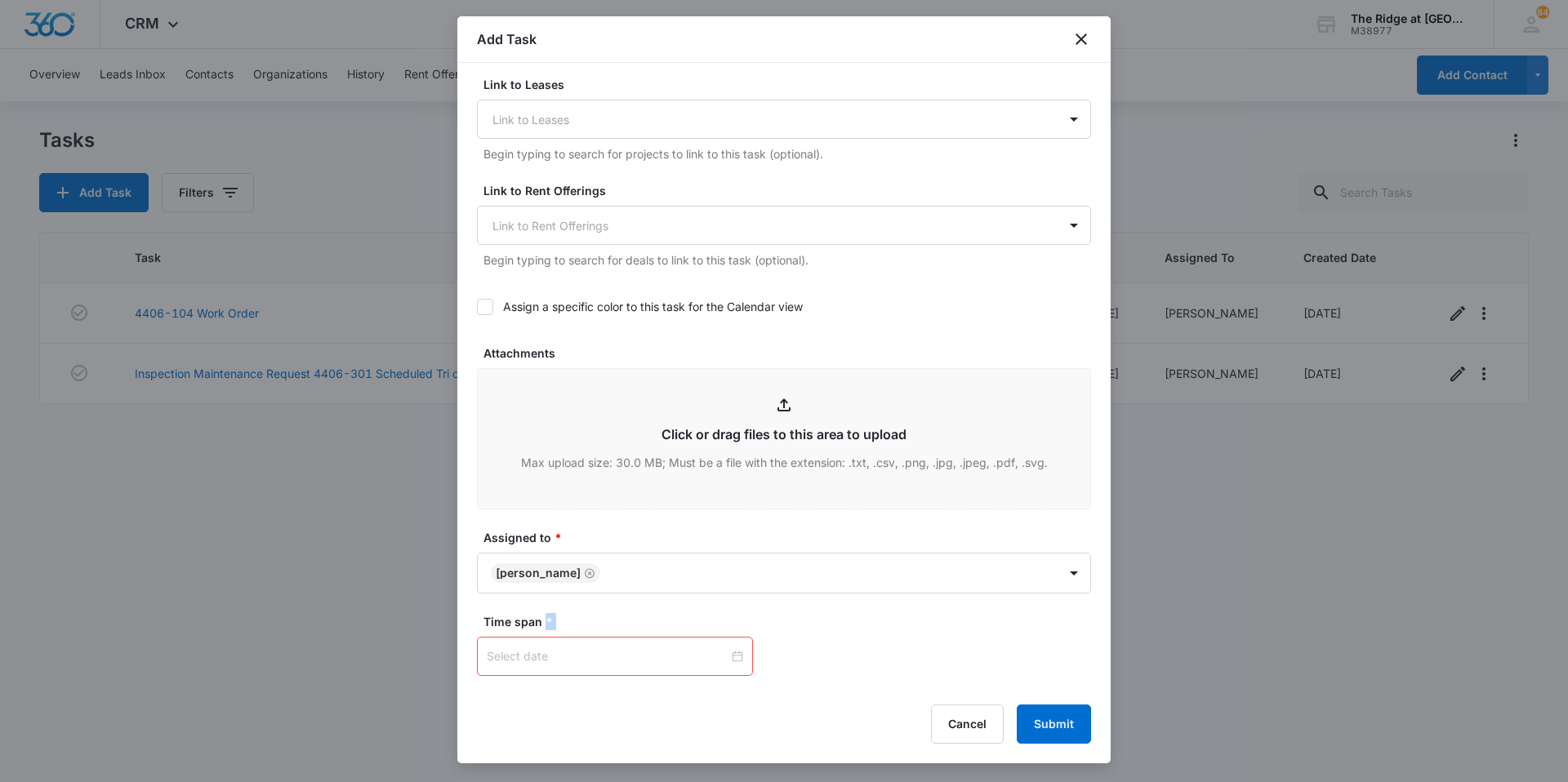
click at [726, 657] on div at bounding box center [615, 656] width 256 height 18
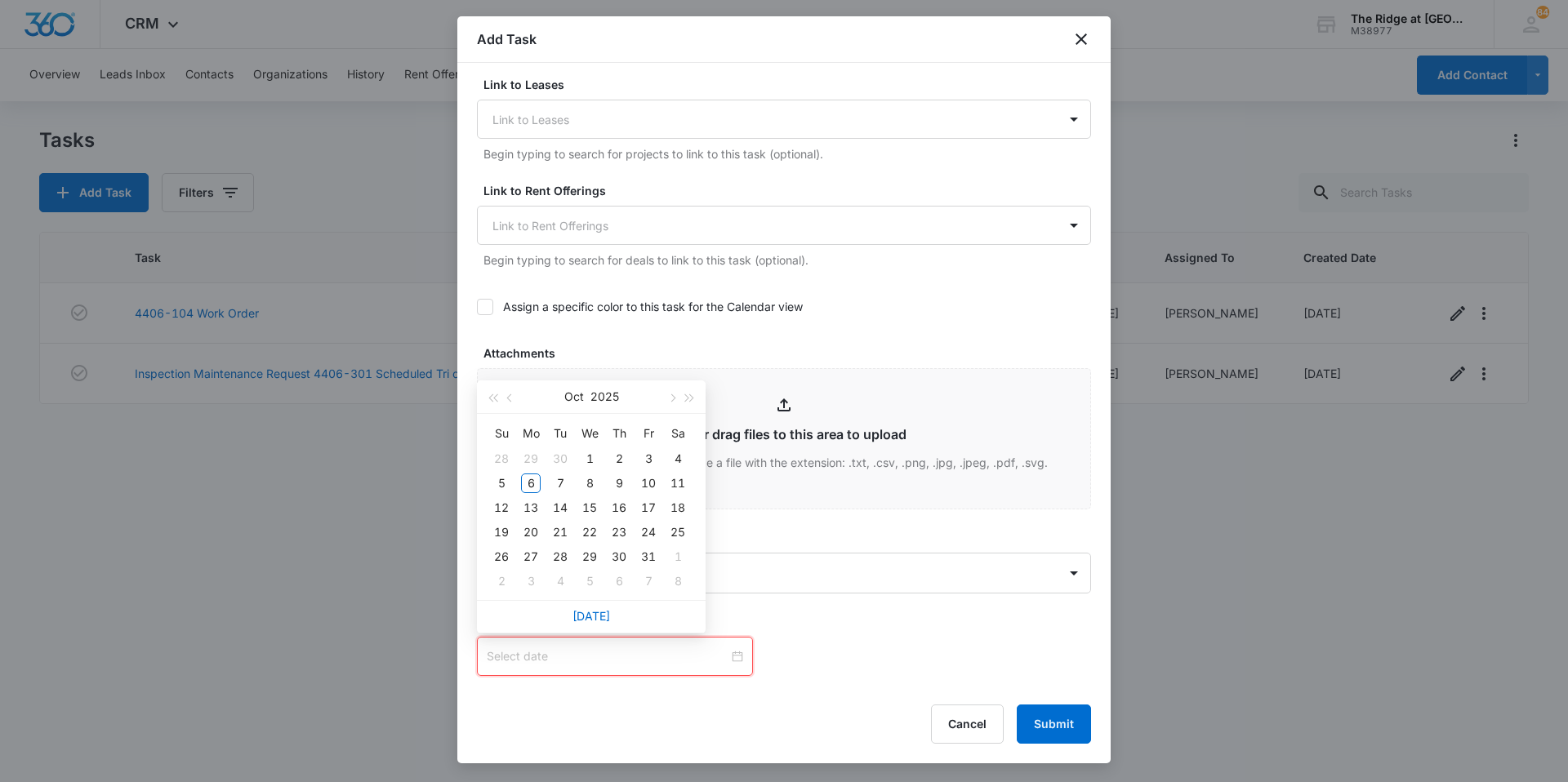
click at [599, 623] on div "[DATE]" at bounding box center [591, 616] width 229 height 33
type input "[DATE]"
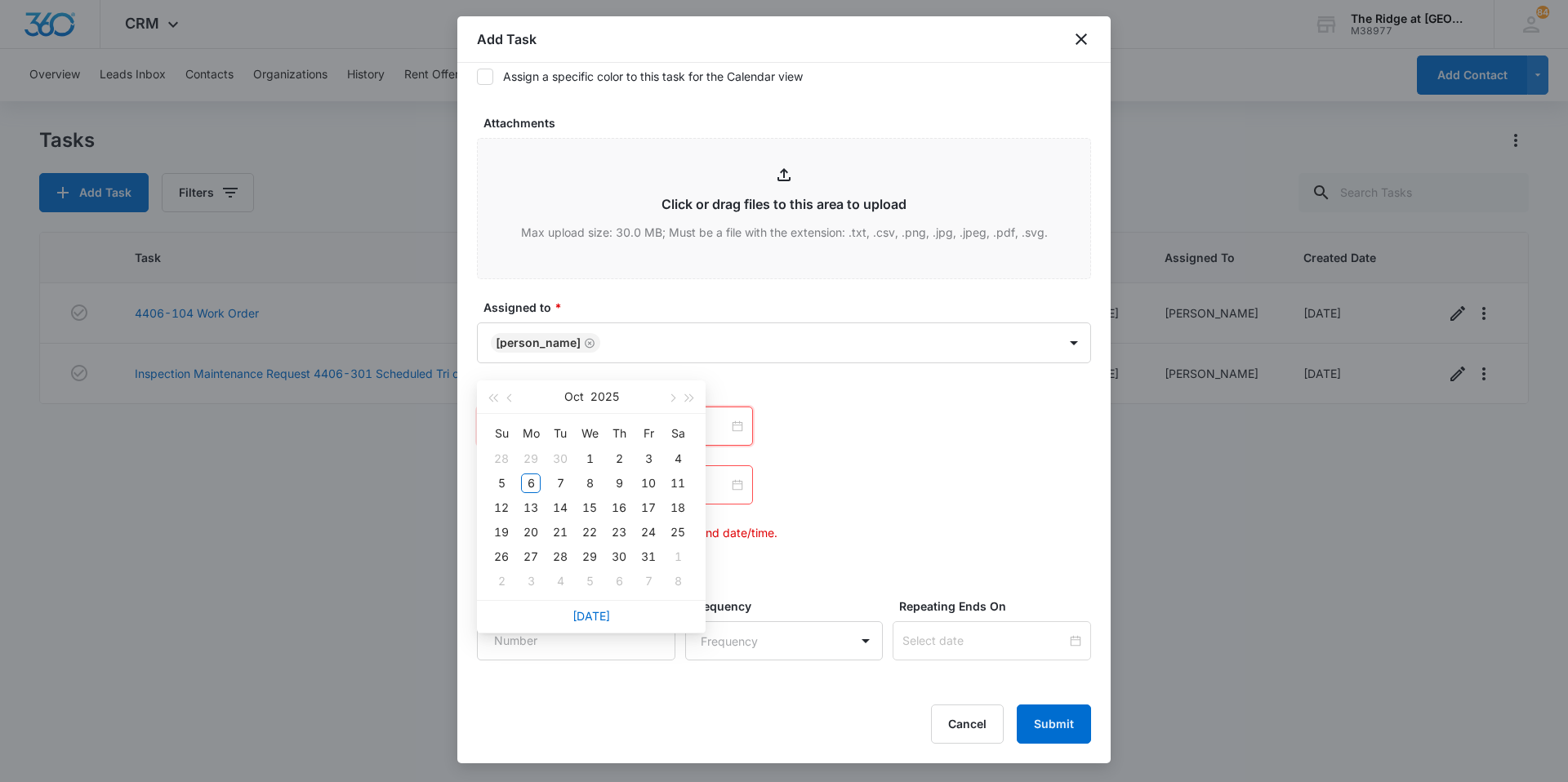
scroll to position [817, 0]
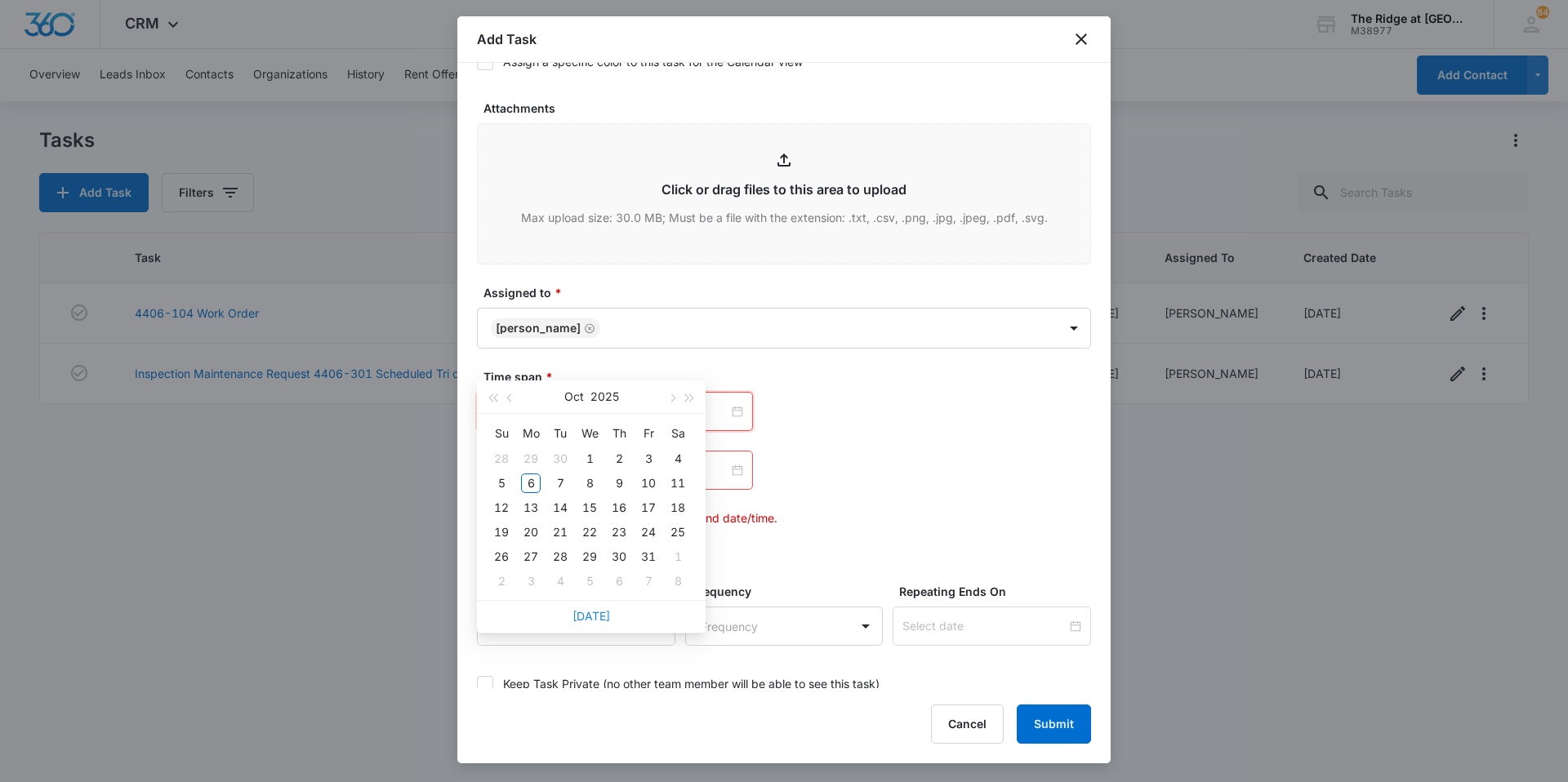
click at [601, 620] on link "[DATE]" at bounding box center [591, 615] width 37 height 14
type input "[DATE]"
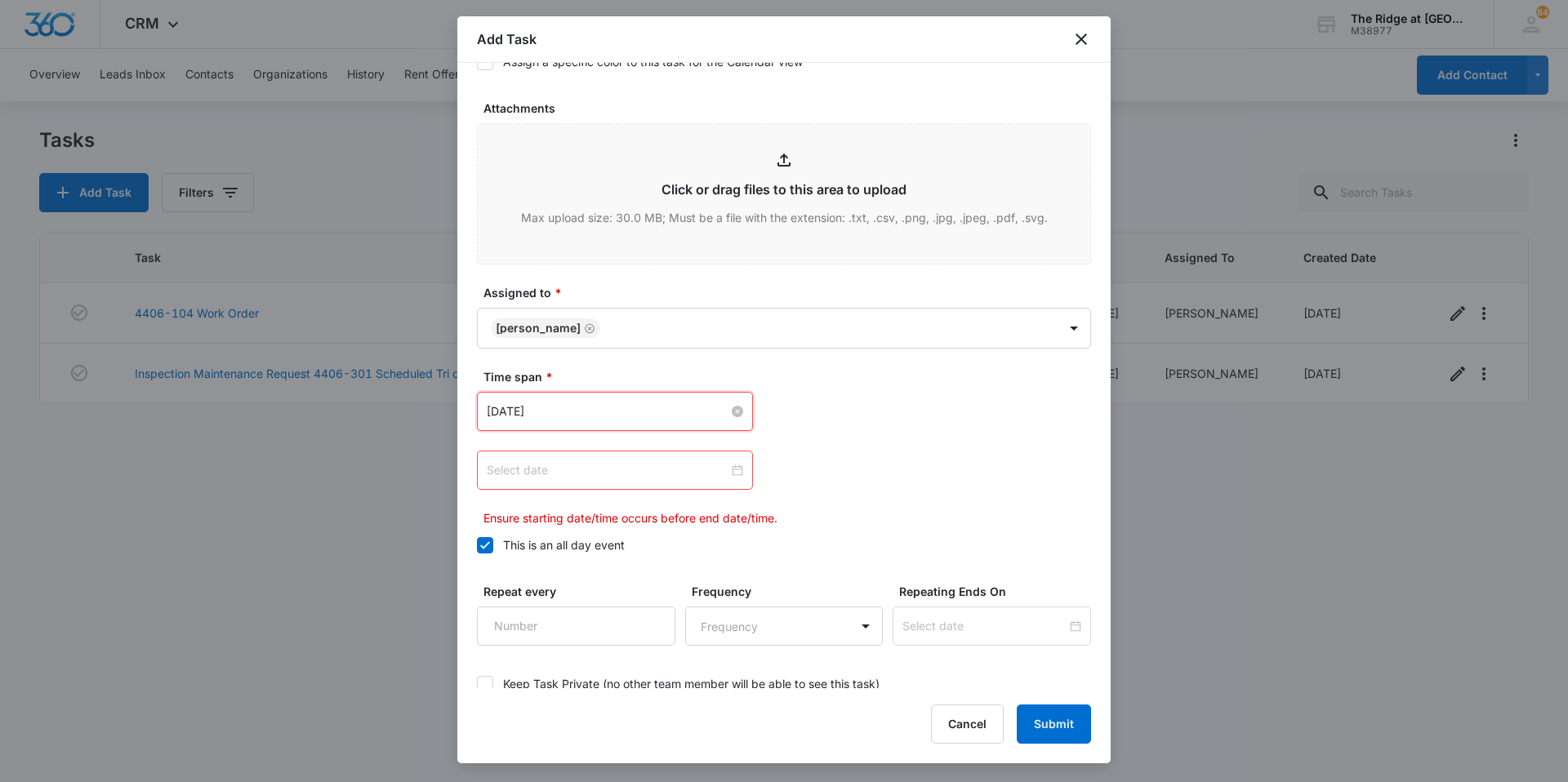
click at [730, 471] on div at bounding box center [615, 470] width 256 height 18
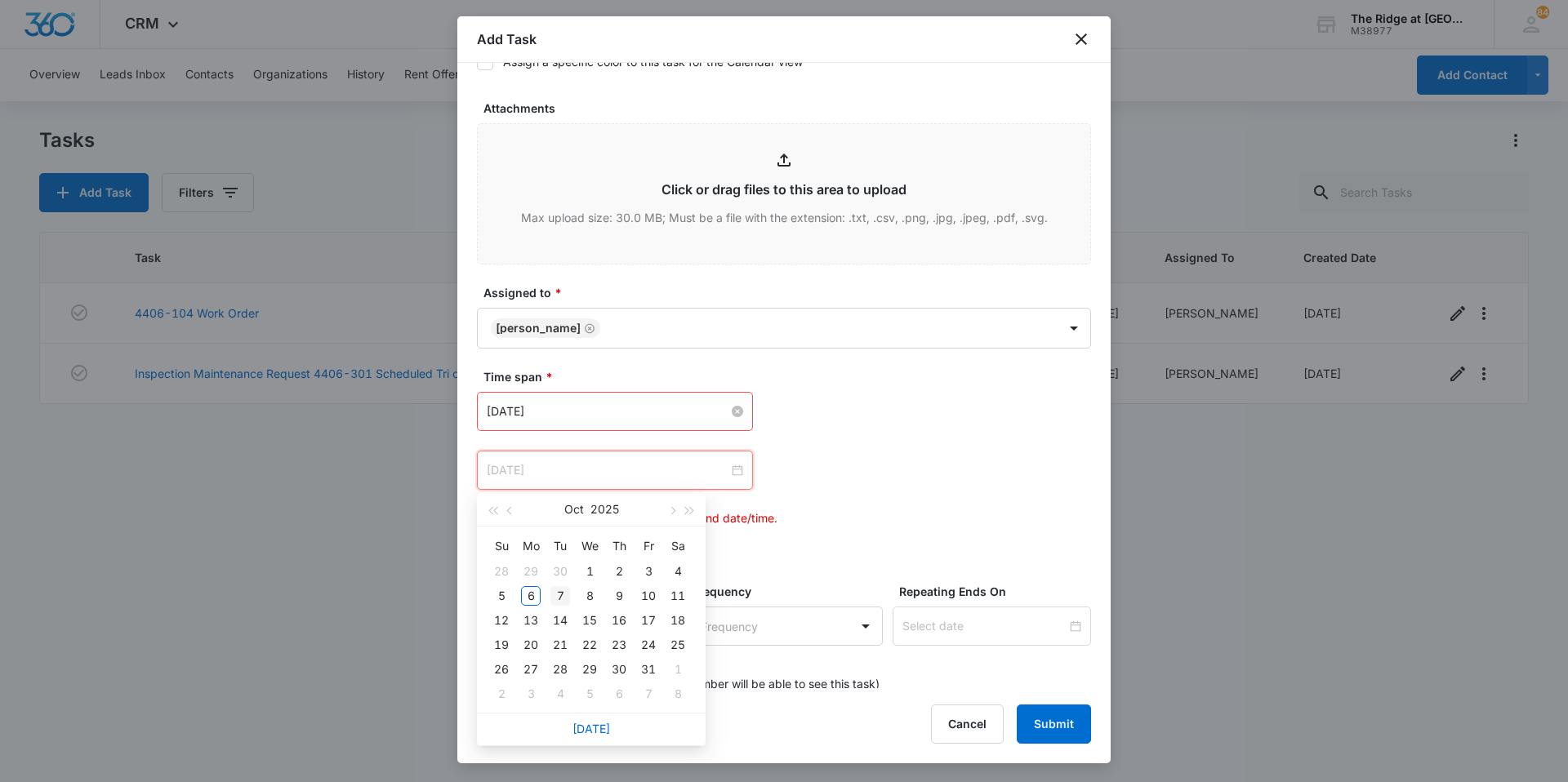
type input "[DATE]"
click at [557, 596] on div "7" at bounding box center [560, 596] width 20 height 20
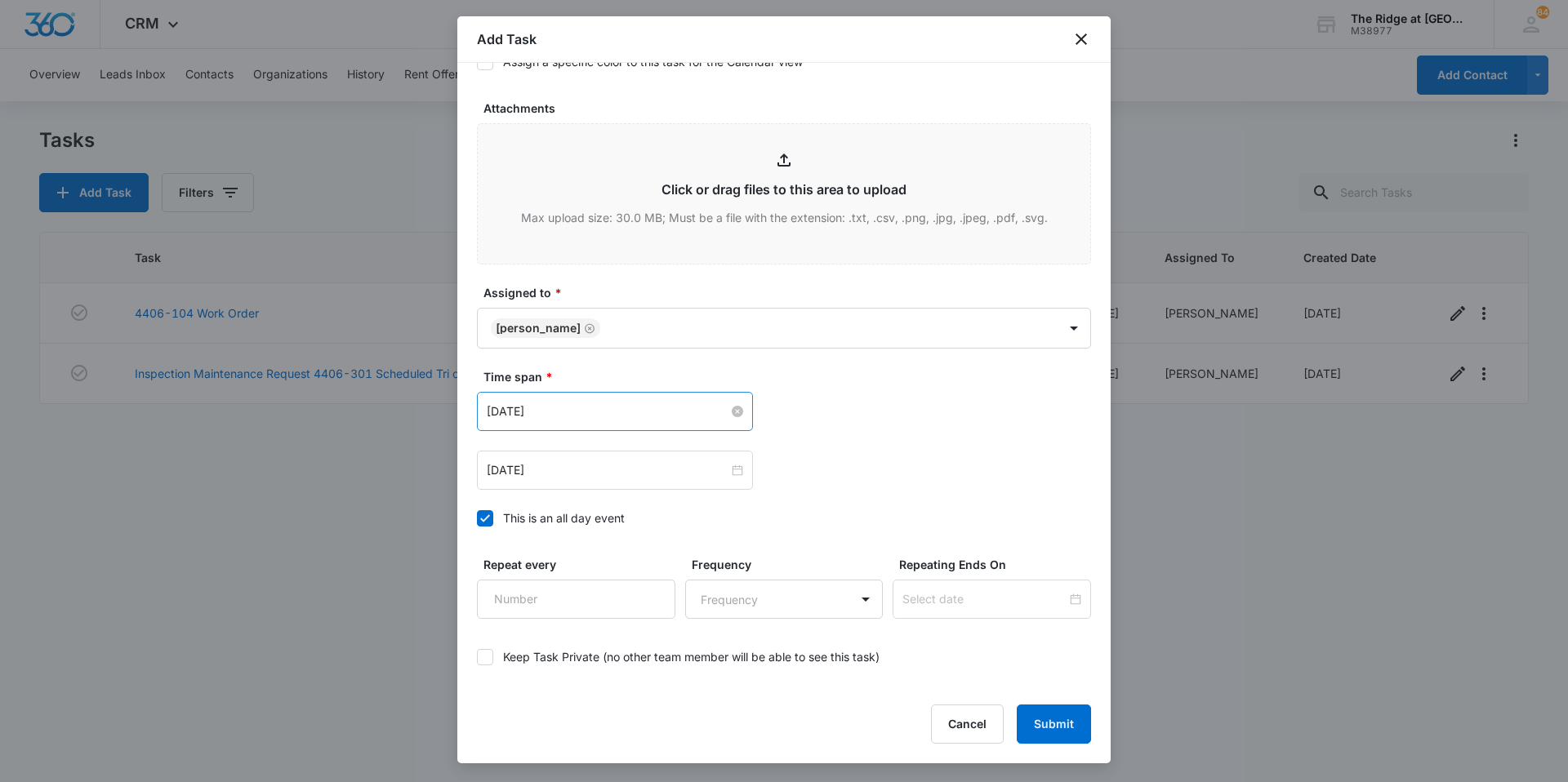
click at [792, 480] on div "[DATE] [DATE] Su Mo Tu We Th Fr Sa 28 29 30 1 2 3 4 5 6 7 8 9 10 11 12 13 14 15…" at bounding box center [783, 470] width 614 height 39
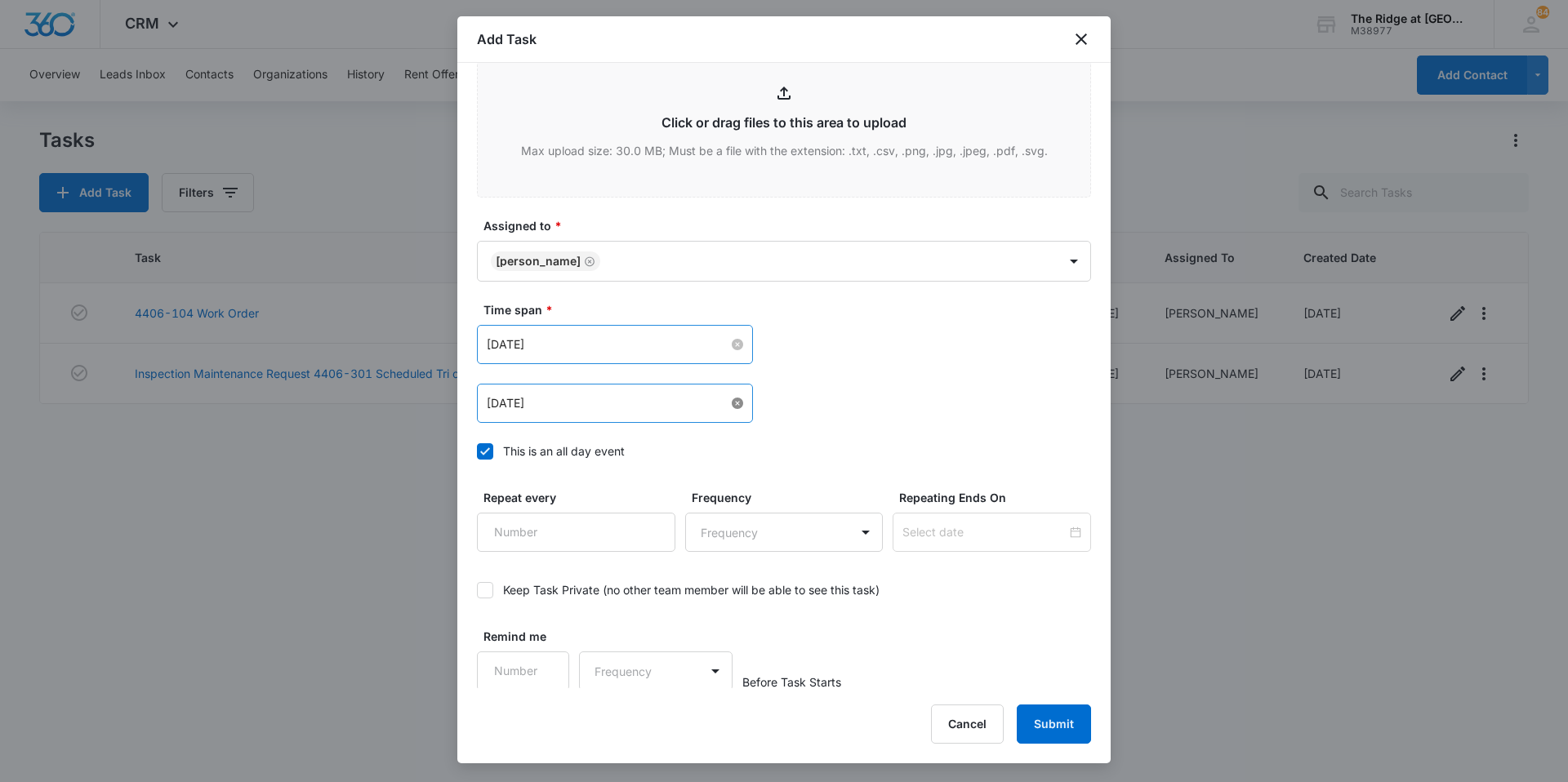
scroll to position [886, 0]
click at [1051, 715] on button "Submit" at bounding box center [1053, 723] width 74 height 39
drag, startPoint x: 590, startPoint y: 329, endPoint x: 604, endPoint y: 344, distance: 20.5
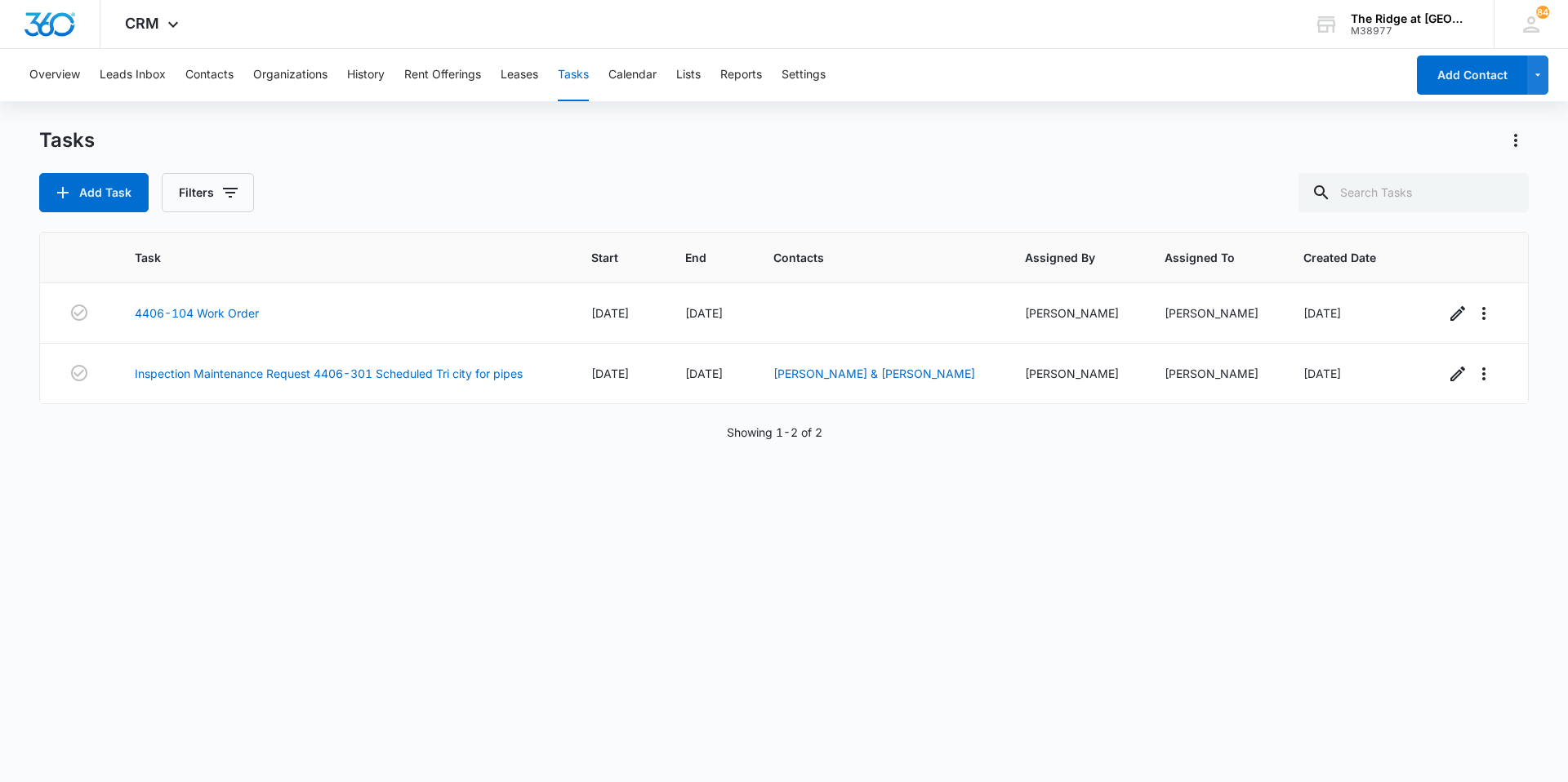
drag, startPoint x: 604, startPoint y: 344, endPoint x: 385, endPoint y: 506, distance: 272.4
click at [384, 506] on div "Task Start End Contacts Assigned By Assigned To Created Date 4406-104 Work Orde…" at bounding box center [783, 496] width 1489 height 529
click at [570, 82] on button "Tasks" at bounding box center [573, 75] width 31 height 53
